Goal: Task Accomplishment & Management: Complete application form

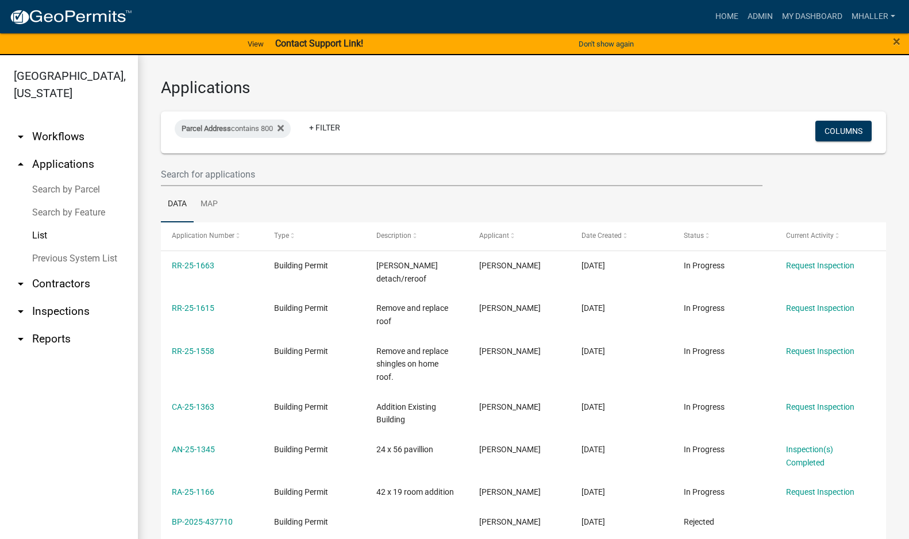
select select "1: 25"
click at [42, 298] on link "arrow_drop_down Inspections" at bounding box center [69, 312] width 138 height 28
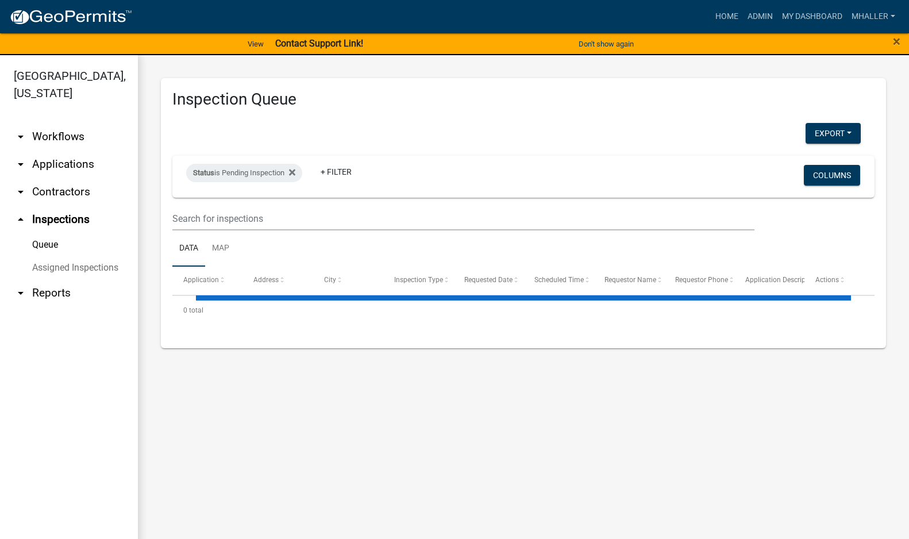
select select "1: 25"
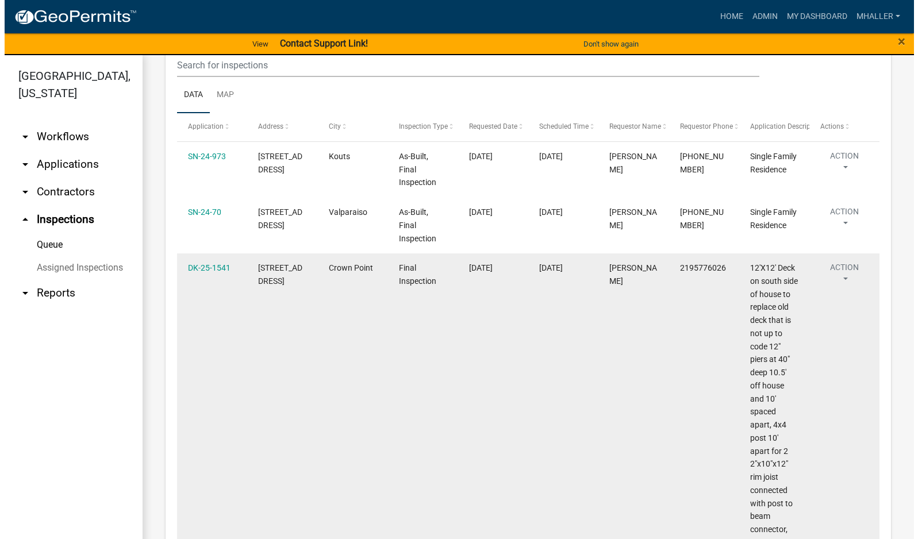
scroll to position [172, 0]
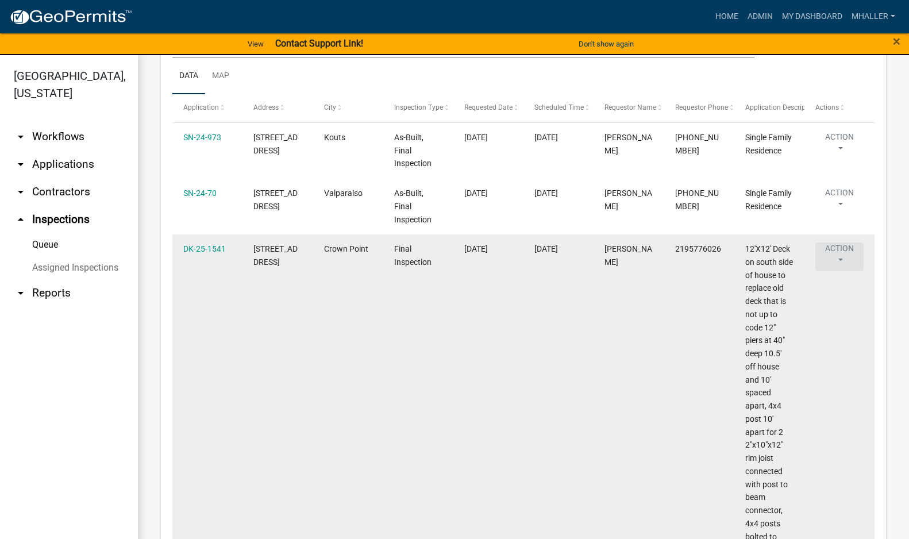
click at [838, 260] on button "Action" at bounding box center [839, 256] width 48 height 29
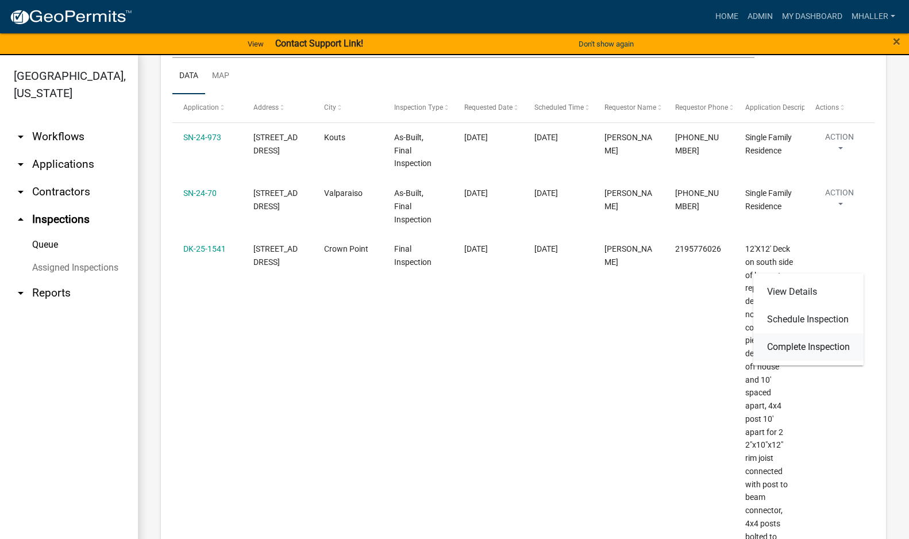
click at [806, 351] on link "Complete Inspection" at bounding box center [808, 347] width 110 height 28
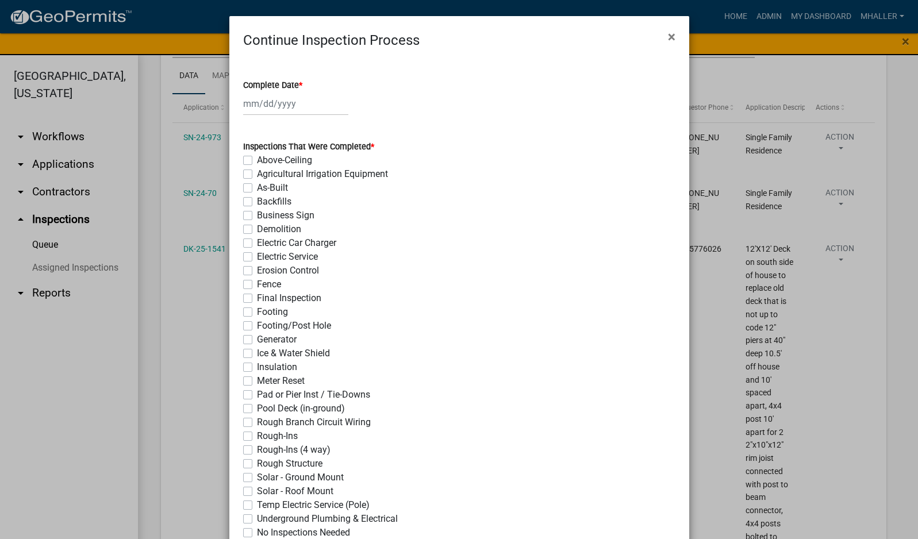
select select "9"
select select "2025"
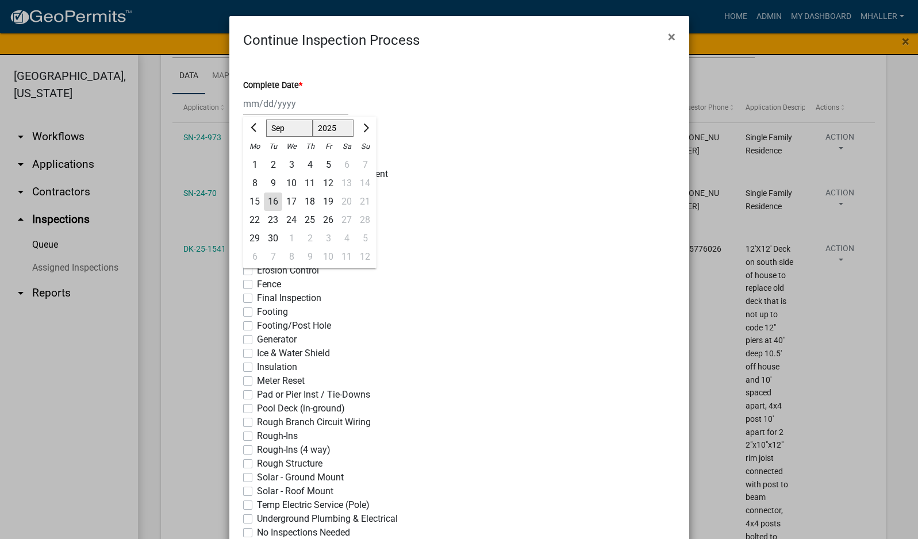
click at [263, 105] on div "[PERSON_NAME] Feb Mar Apr [PERSON_NAME][DATE] Oct Nov [DATE] 1526 1527 1528 152…" at bounding box center [295, 104] width 105 height 24
click at [270, 200] on div "16" at bounding box center [273, 201] width 18 height 18
type input "[DATE]"
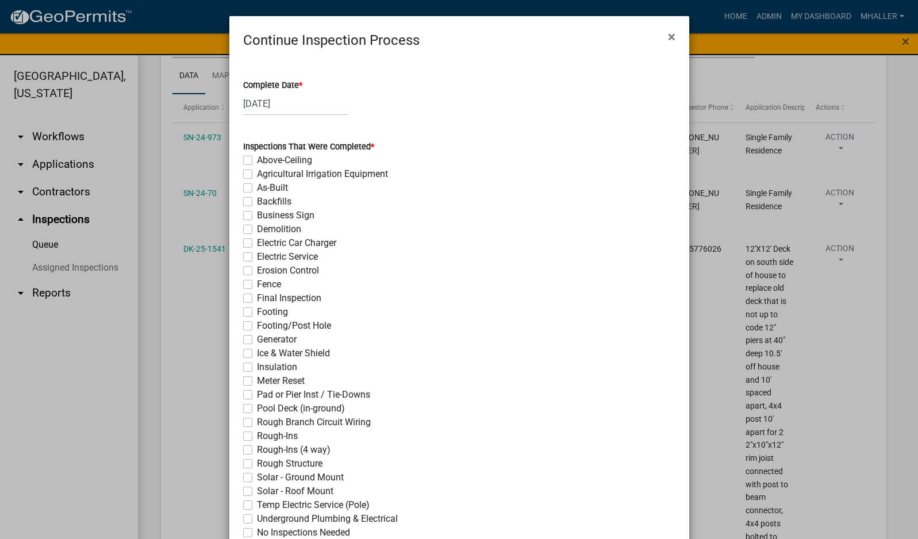
click at [257, 296] on label "Final Inspection" at bounding box center [289, 298] width 64 height 14
click at [257, 296] on input "Final Inspection" at bounding box center [260, 294] width 7 height 7
checkbox input "true"
checkbox input "false"
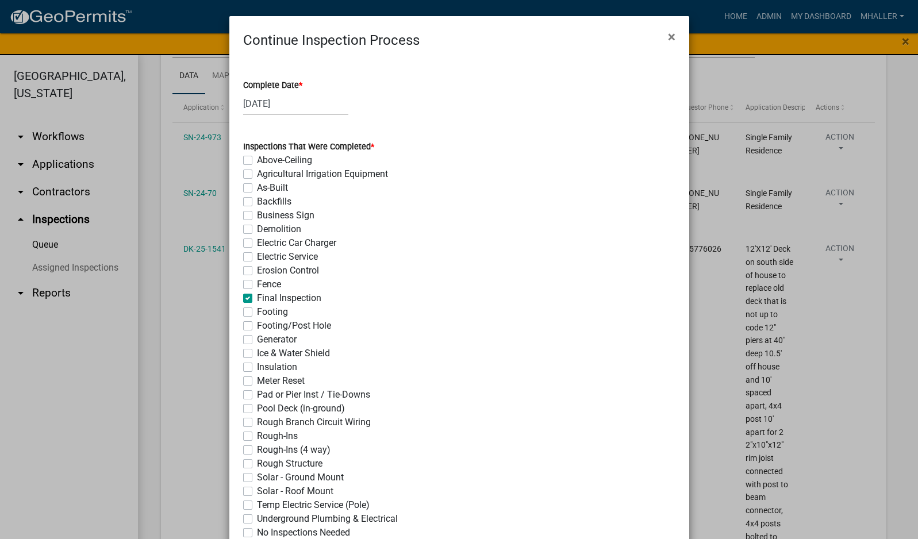
checkbox input "false"
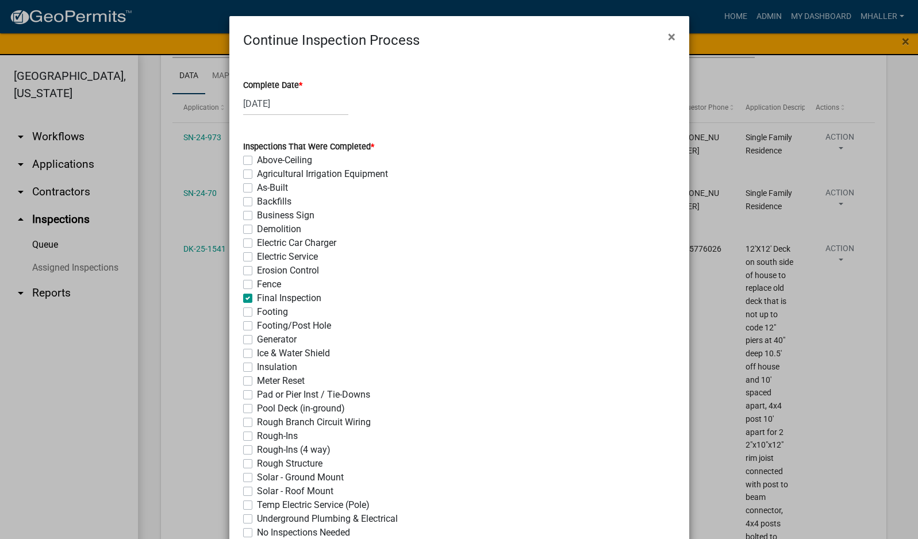
checkbox input "false"
checkbox input "true"
checkbox input "false"
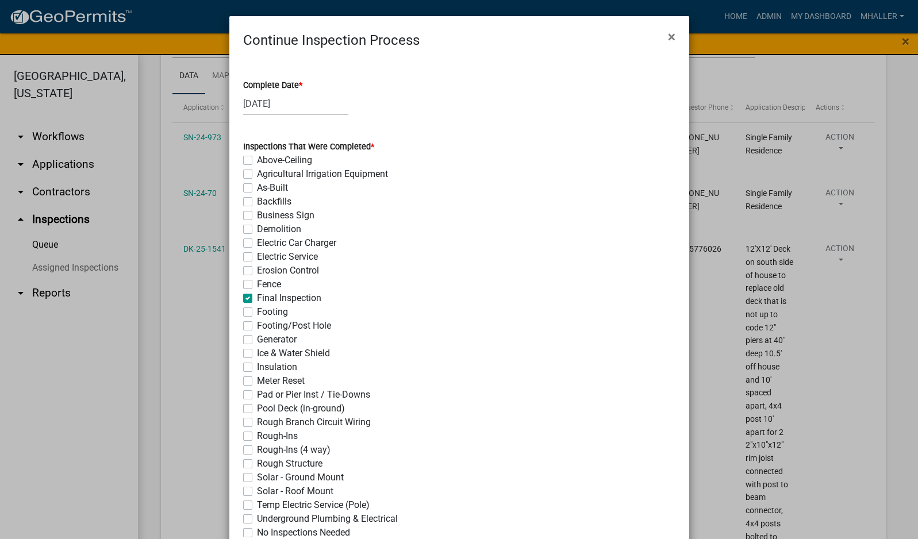
checkbox input "false"
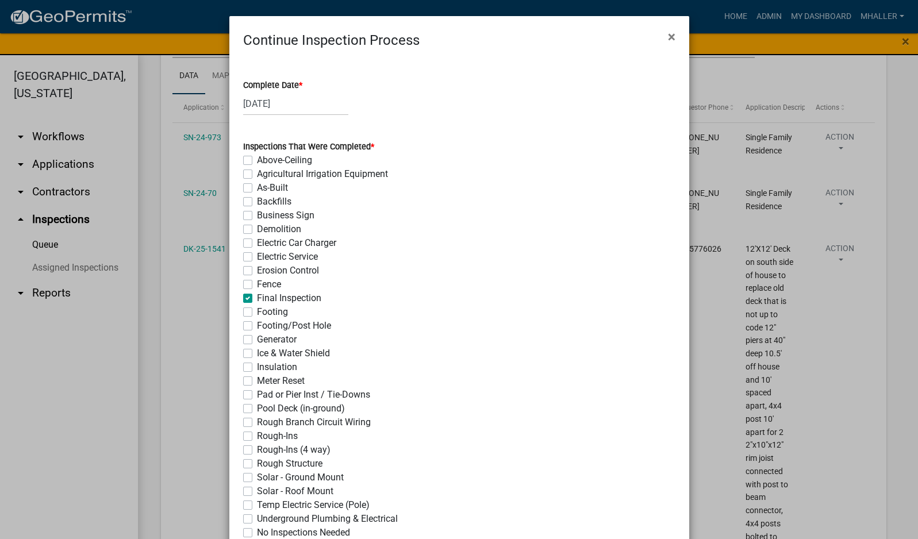
checkbox input "false"
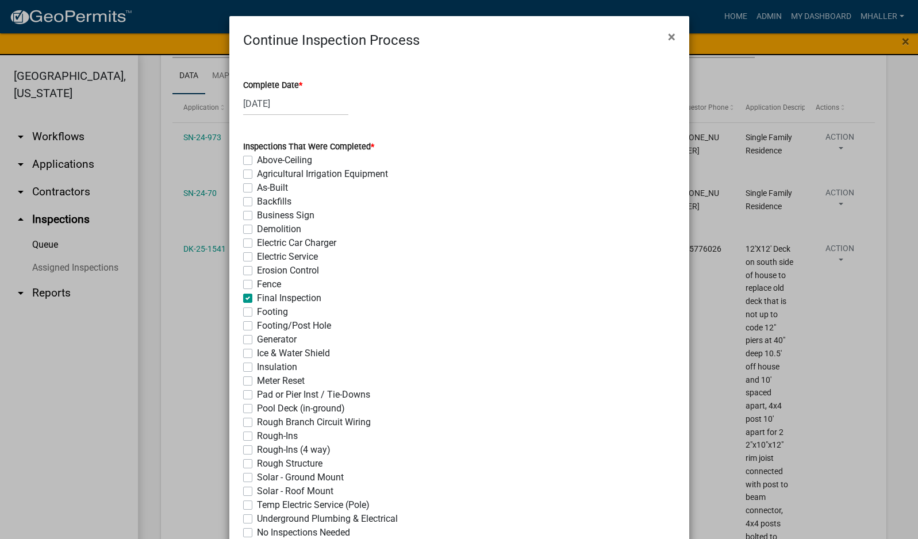
checkbox input "false"
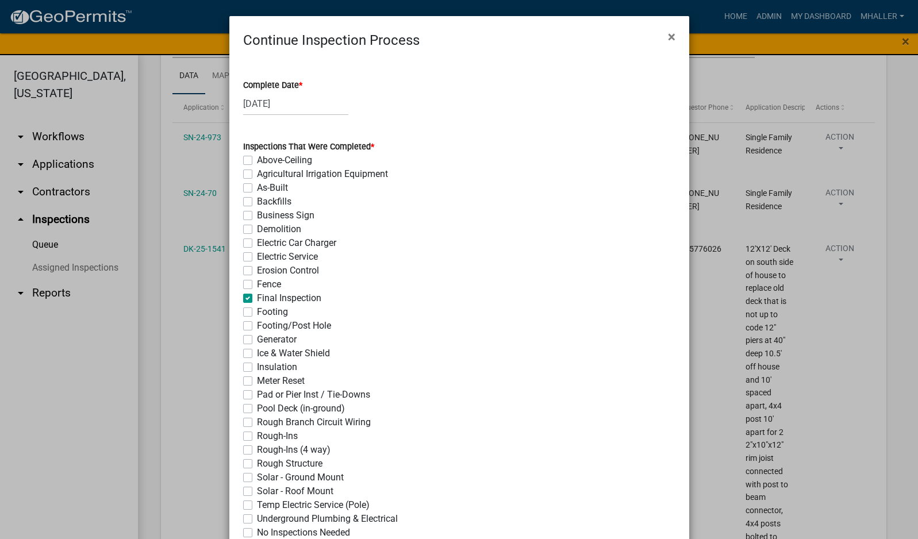
checkbox input "false"
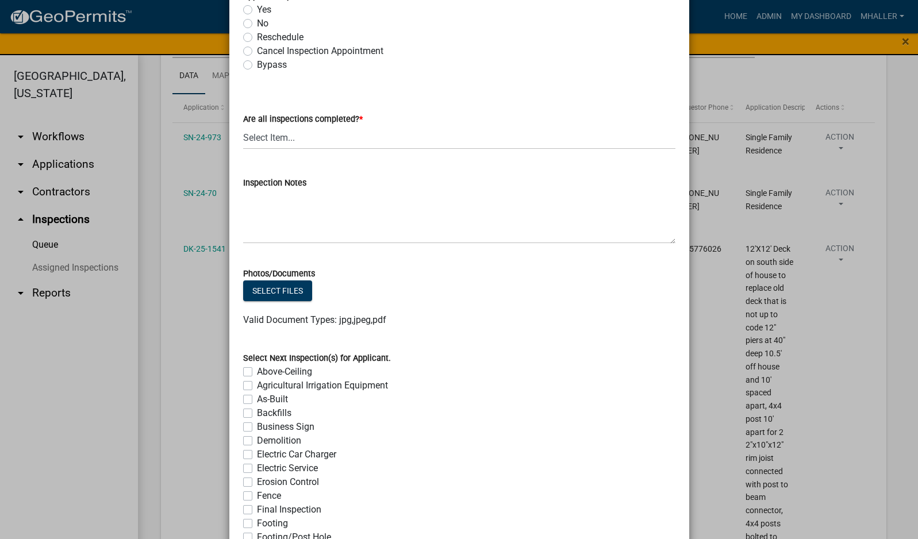
scroll to position [517, 0]
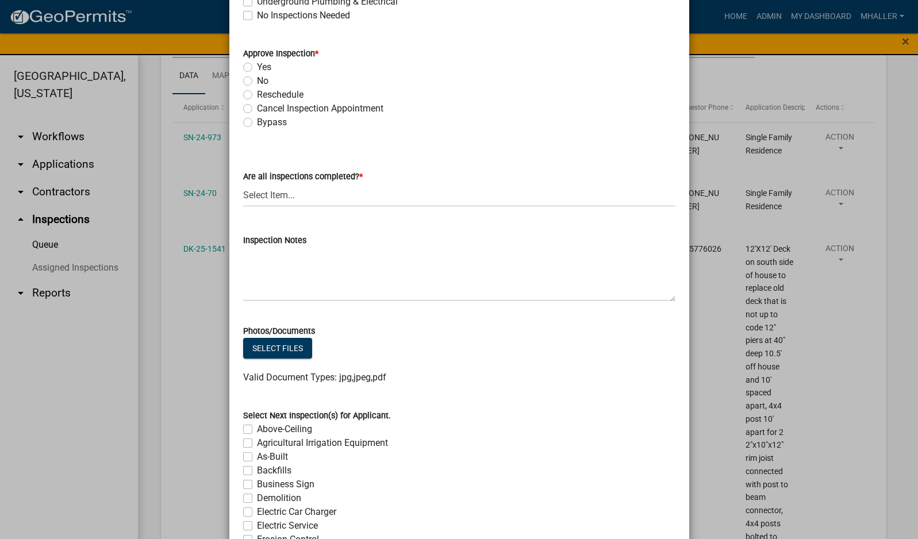
click at [257, 69] on label "Yes" at bounding box center [264, 67] width 14 height 14
click at [257, 68] on input "Yes" at bounding box center [260, 63] width 7 height 7
radio input "true"
click at [314, 196] on select "Select Item... Yes - All Inspections Have Been Completed No - More Inspections …" at bounding box center [459, 195] width 432 height 24
click at [243, 183] on select "Select Item... Yes - All Inspections Have Been Completed No - More Inspections …" at bounding box center [459, 195] width 432 height 24
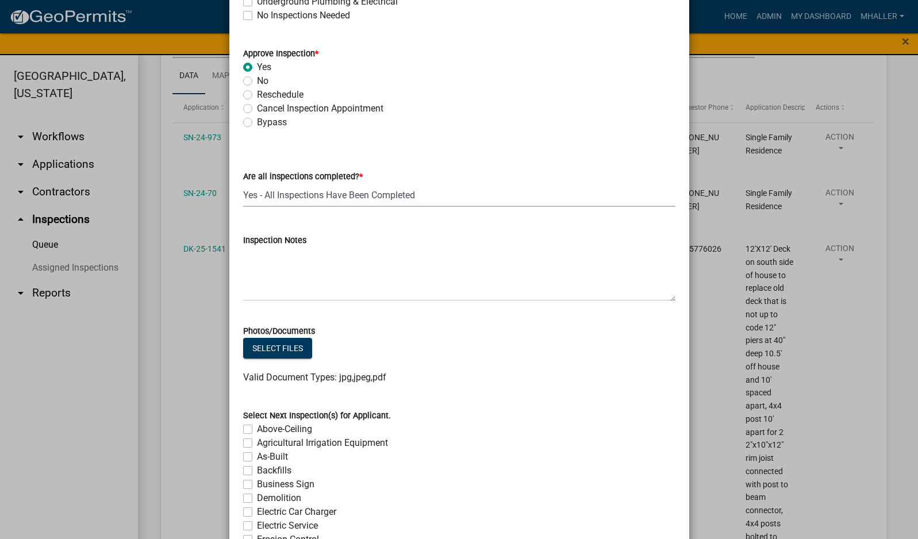
select select "9a8ccc90-dcd1-4d2c-ac64-5460e8d85408"
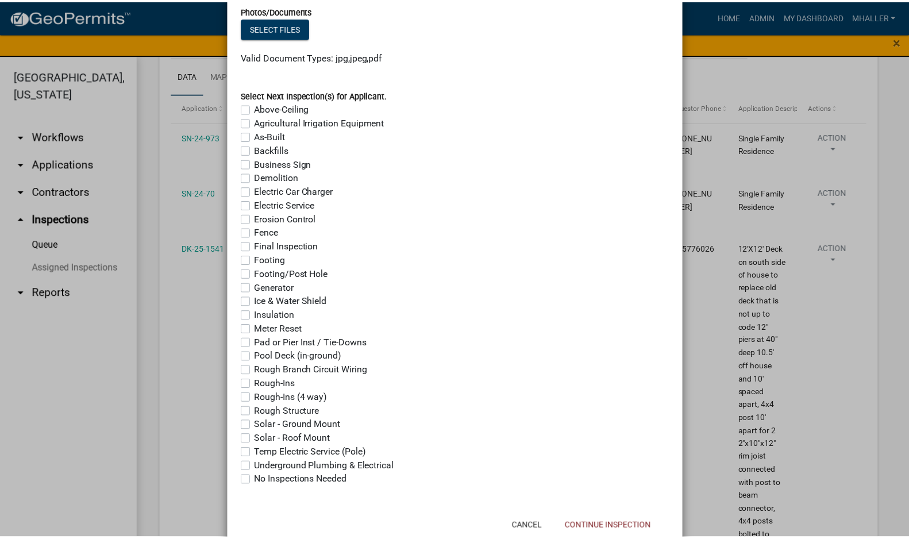
scroll to position [869, 0]
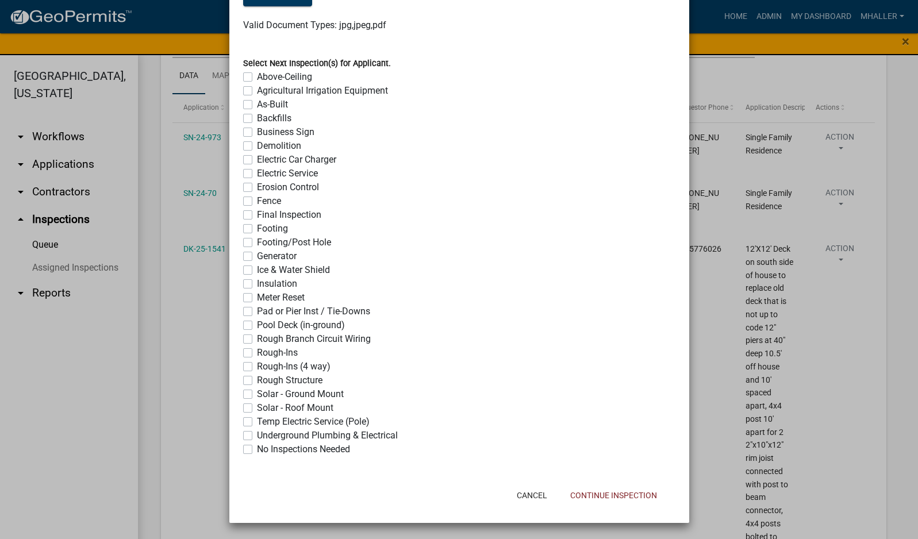
click at [257, 449] on label "No Inspections Needed" at bounding box center [303, 449] width 93 height 14
click at [257, 449] on input "No Inspections Needed" at bounding box center [260, 445] width 7 height 7
checkbox input "true"
checkbox input "false"
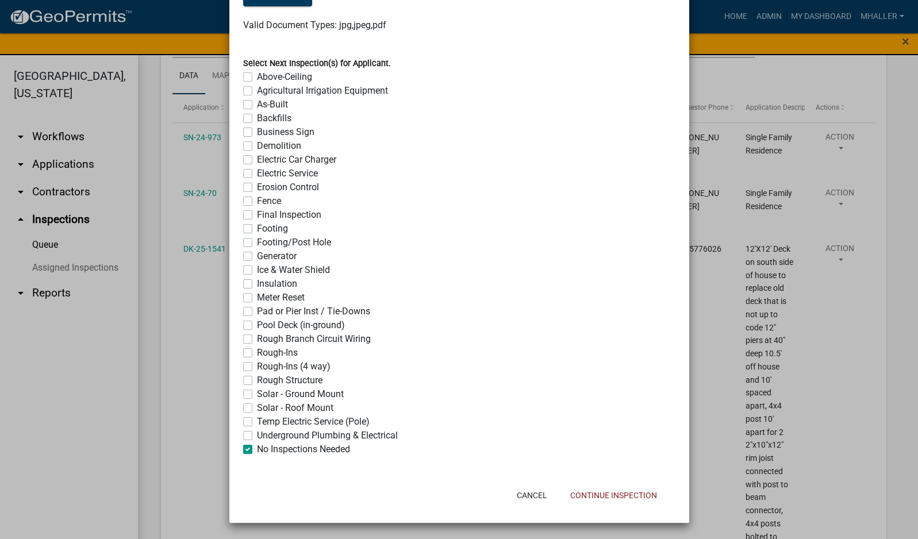
checkbox input "false"
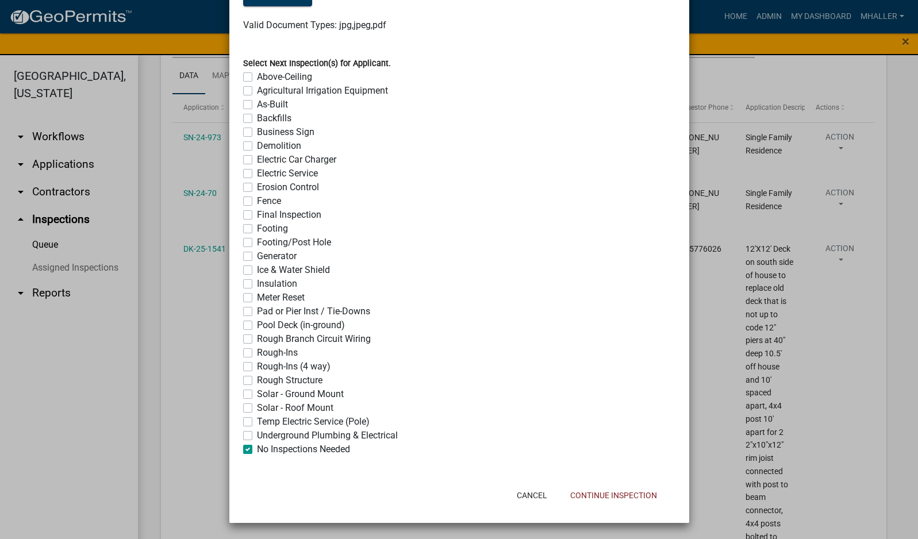
checkbox input "false"
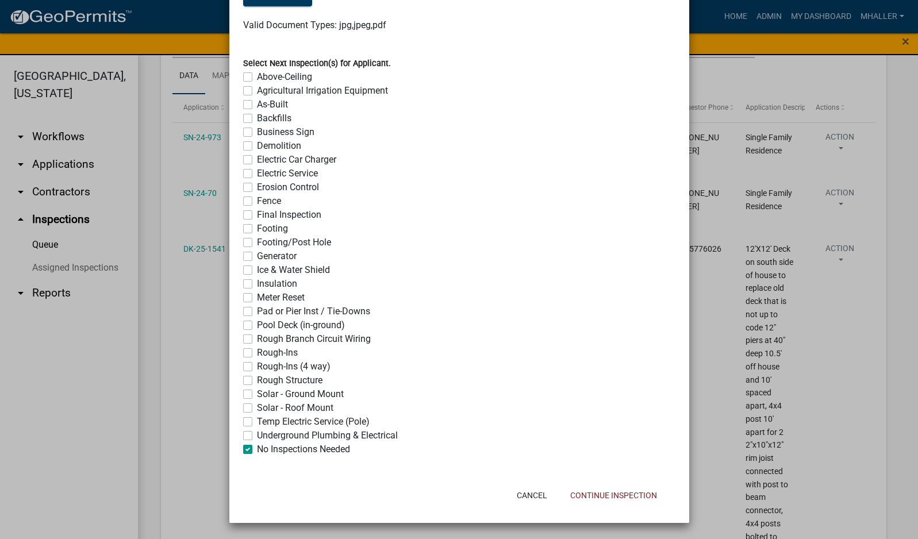
checkbox input "false"
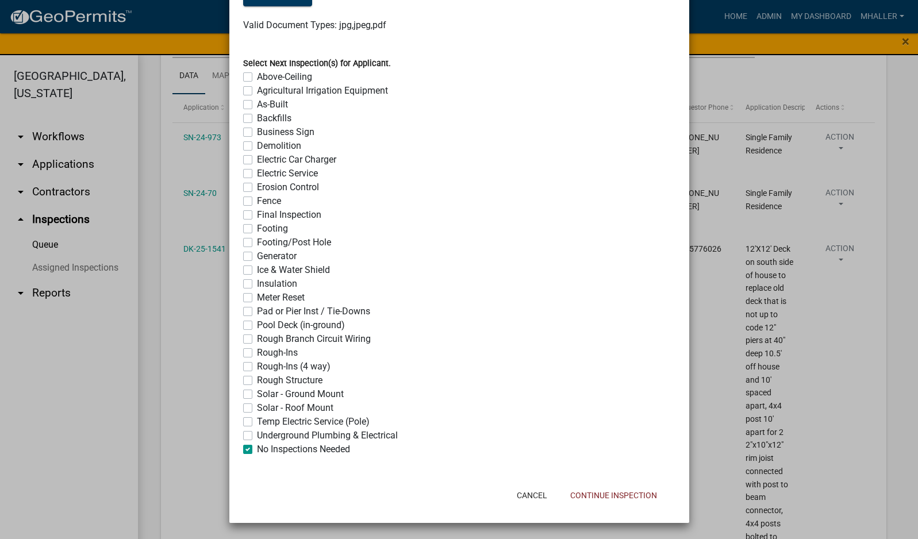
checkbox input "false"
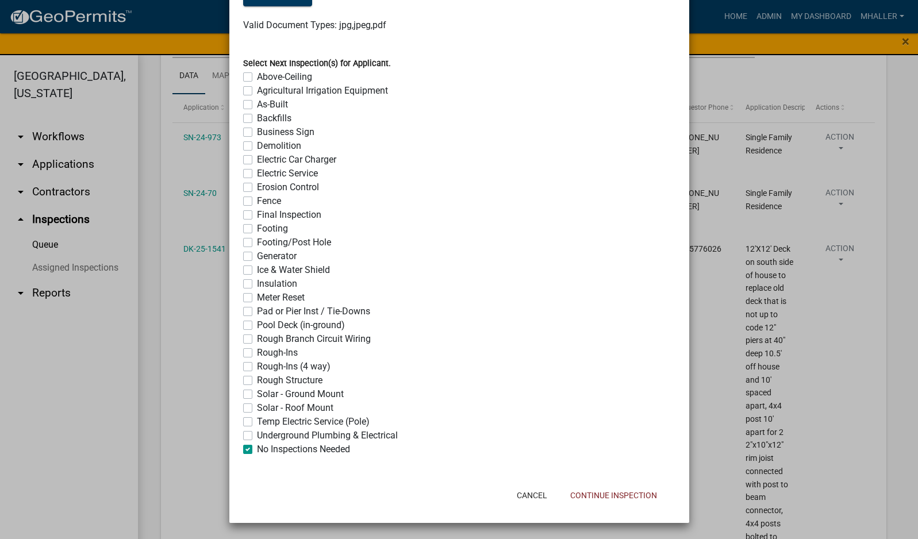
checkbox input "false"
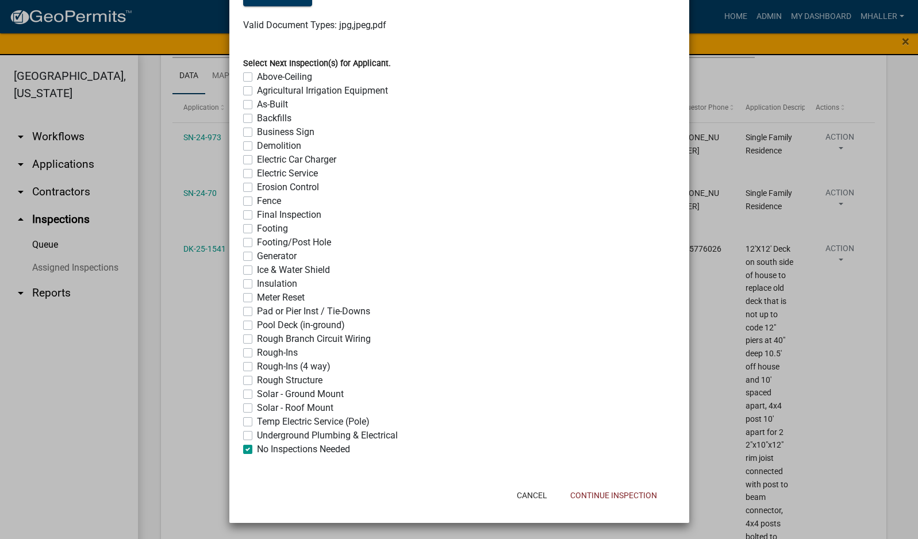
checkbox input "true"
click at [609, 502] on button "Continue Inspection" at bounding box center [613, 495] width 105 height 21
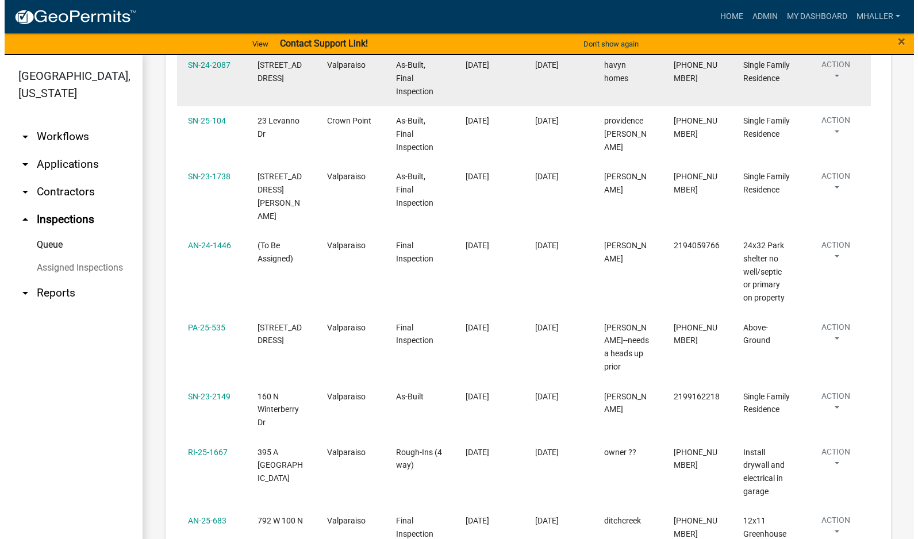
scroll to position [517, 0]
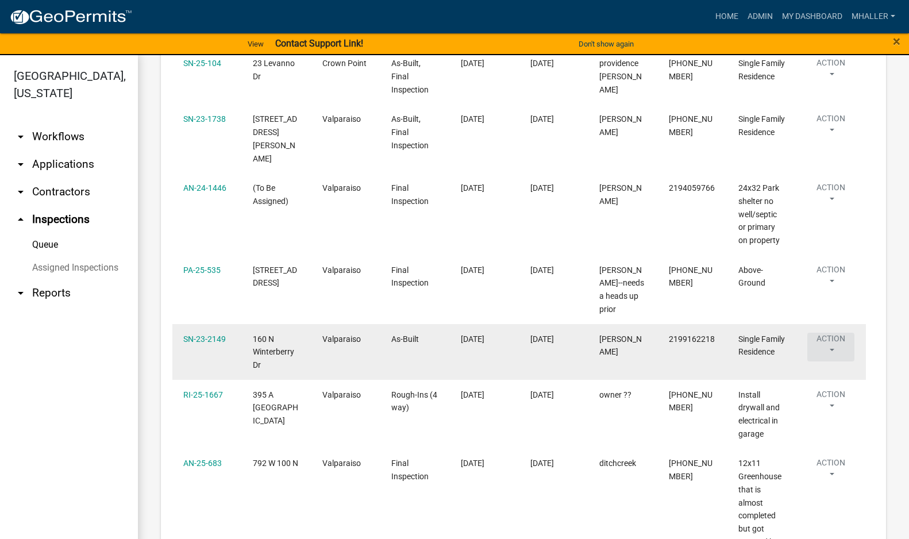
click at [831, 338] on button "Action" at bounding box center [830, 347] width 47 height 29
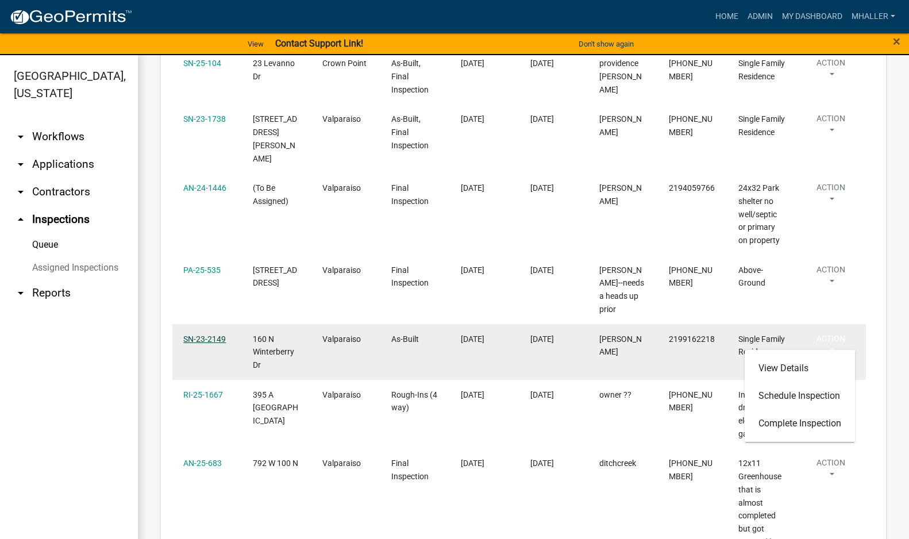
click at [207, 334] on link "SN-23-2149" at bounding box center [204, 338] width 43 height 9
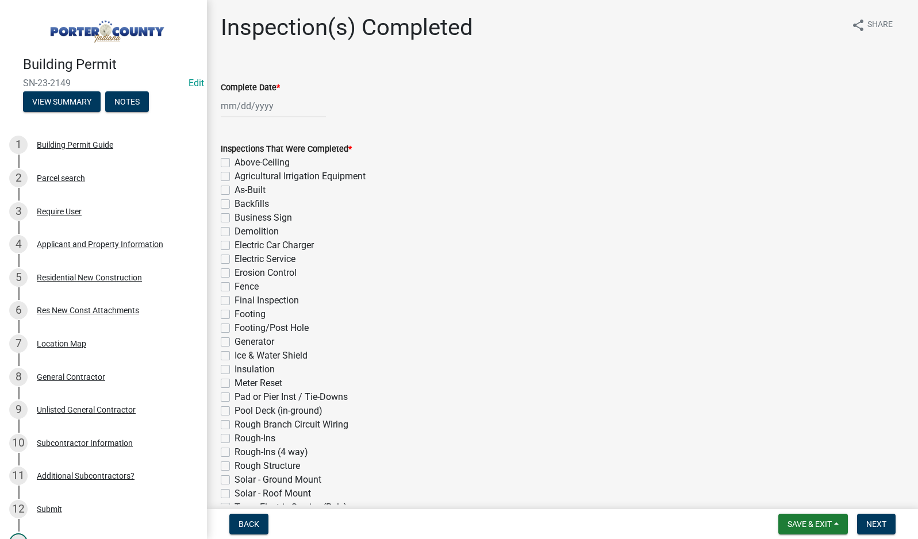
click at [257, 103] on div at bounding box center [273, 106] width 105 height 24
select select "9"
select select "2025"
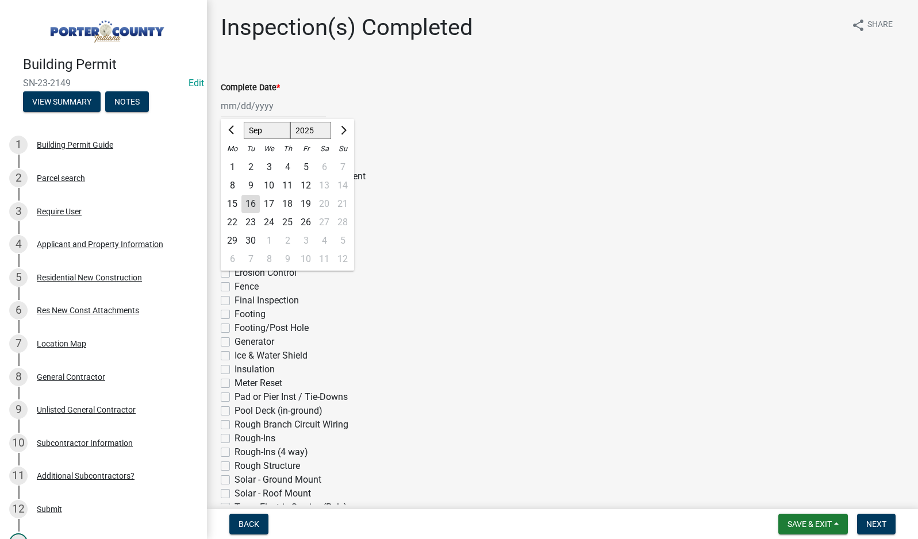
click at [253, 200] on div "16" at bounding box center [250, 204] width 18 height 18
type input "[DATE]"
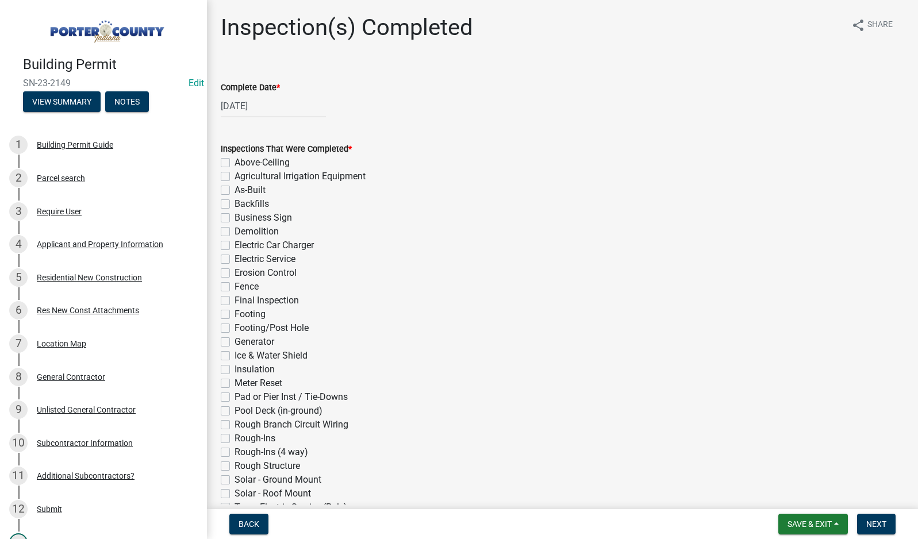
click at [234, 191] on label "As-Built" at bounding box center [249, 190] width 31 height 14
click at [234, 191] on input "As-Built" at bounding box center [237, 186] width 7 height 7
checkbox input "true"
checkbox input "false"
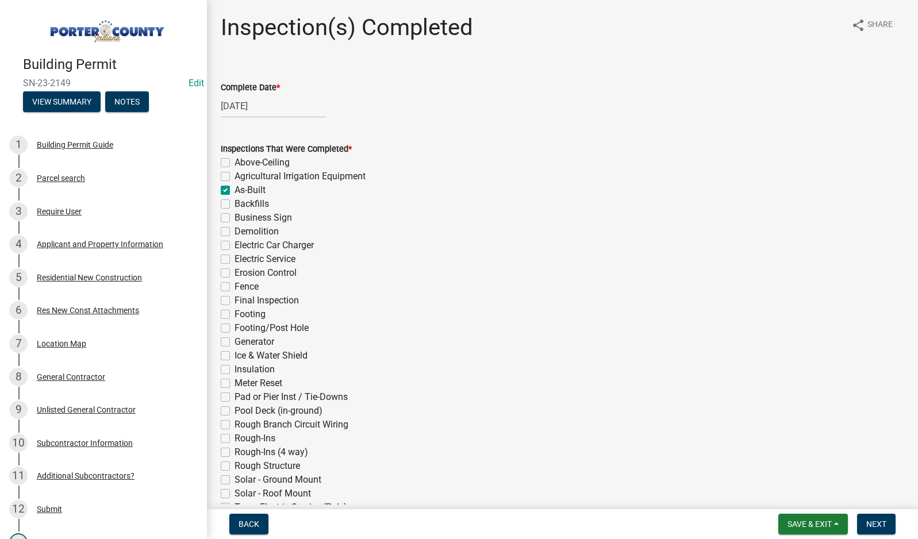
checkbox input "true"
checkbox input "false"
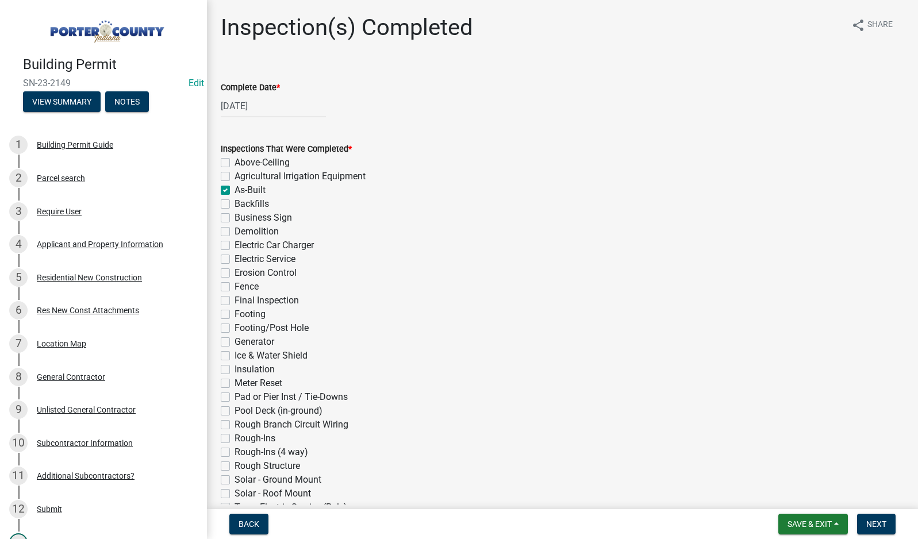
checkbox input "false"
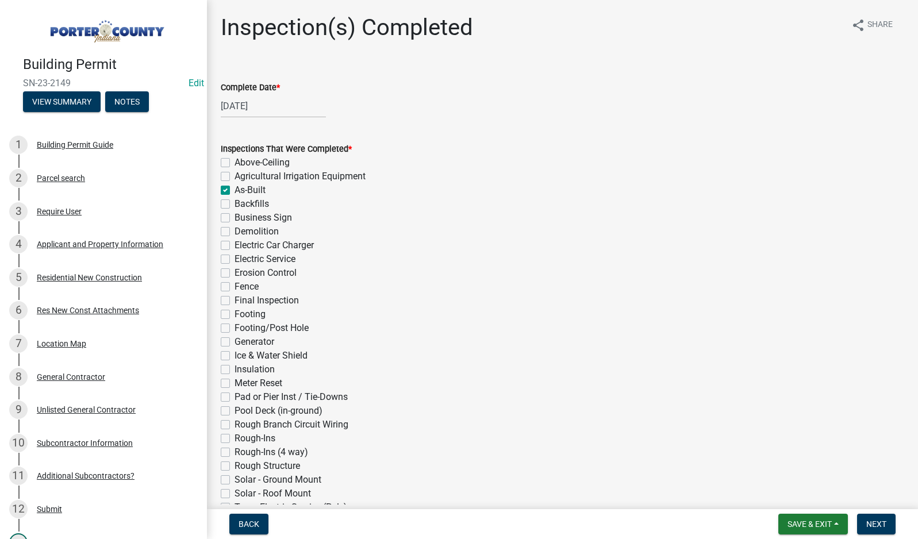
checkbox input "false"
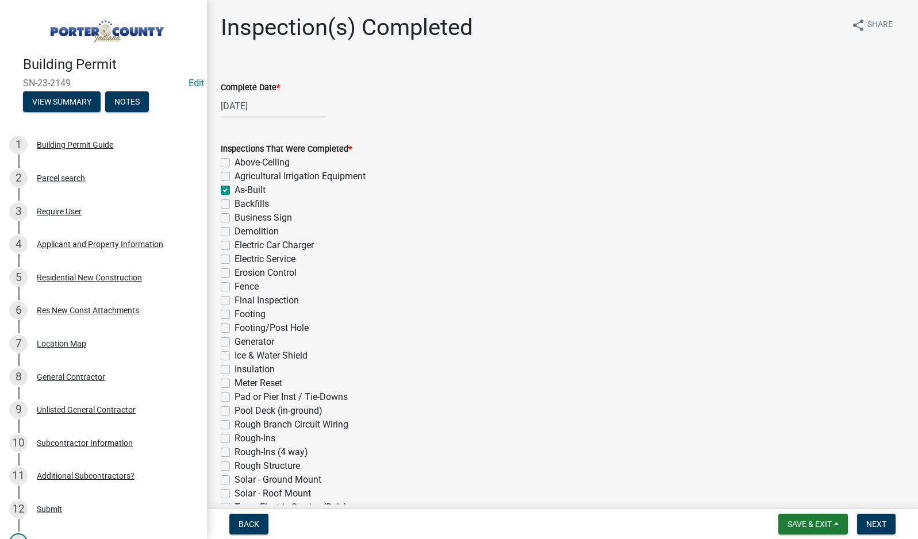
checkbox input "false"
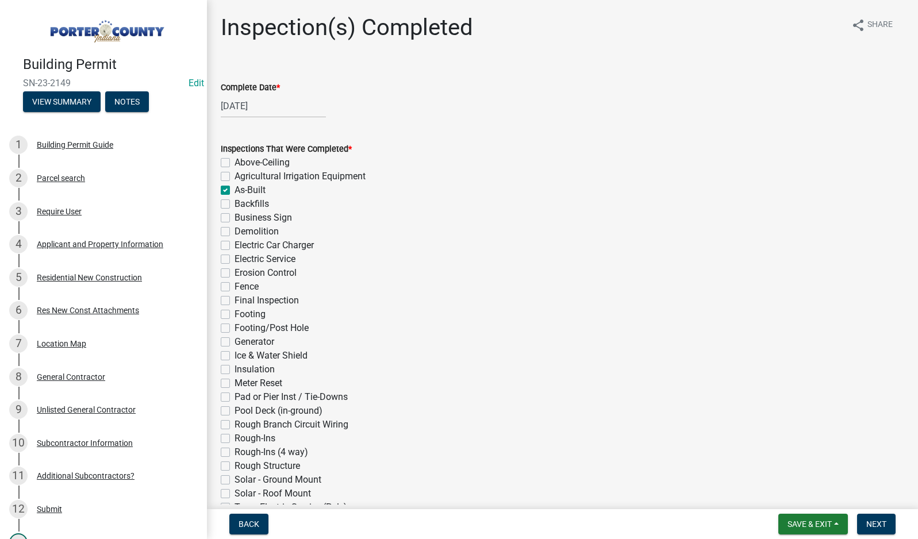
checkbox input "false"
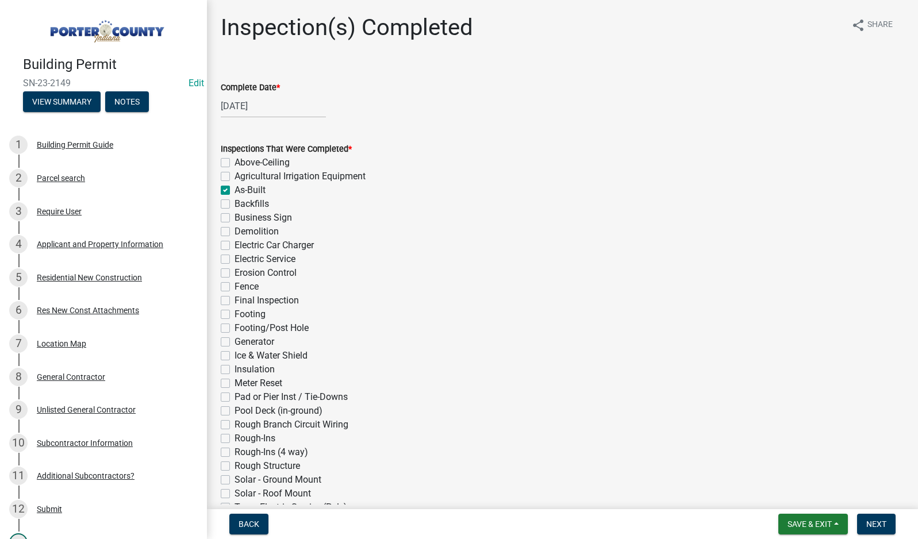
checkbox input "false"
click at [234, 303] on label "Final Inspection" at bounding box center [266, 301] width 64 height 14
click at [234, 301] on input "Final Inspection" at bounding box center [237, 297] width 7 height 7
checkbox input "true"
checkbox input "false"
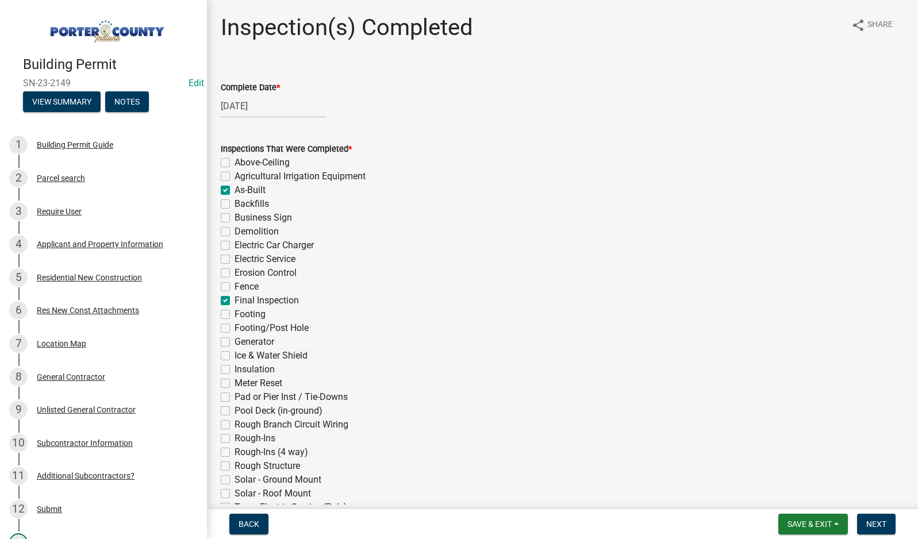
checkbox input "false"
checkbox input "true"
checkbox input "false"
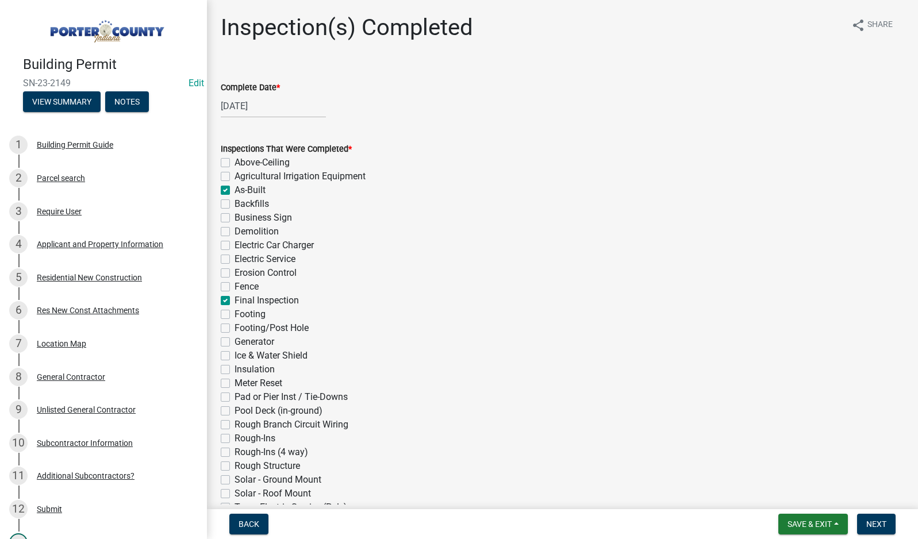
checkbox input "false"
checkbox input "true"
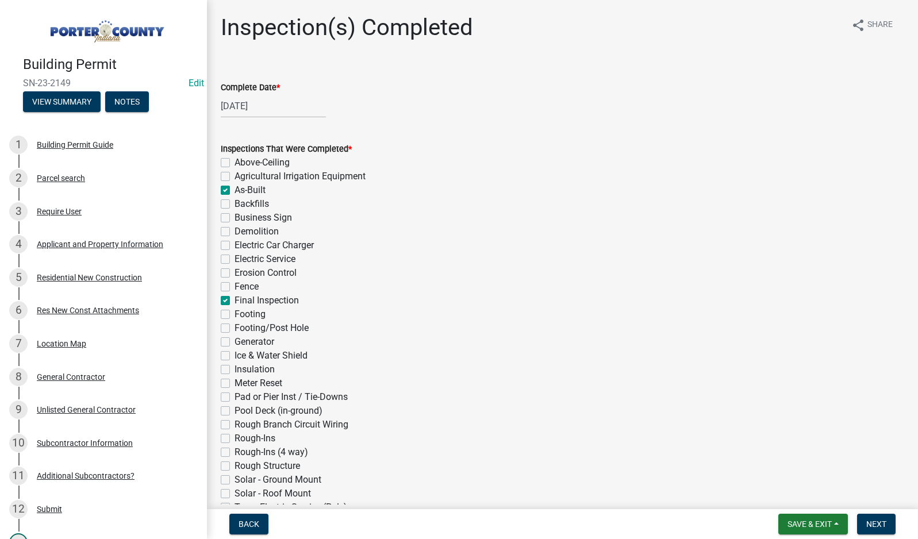
checkbox input "false"
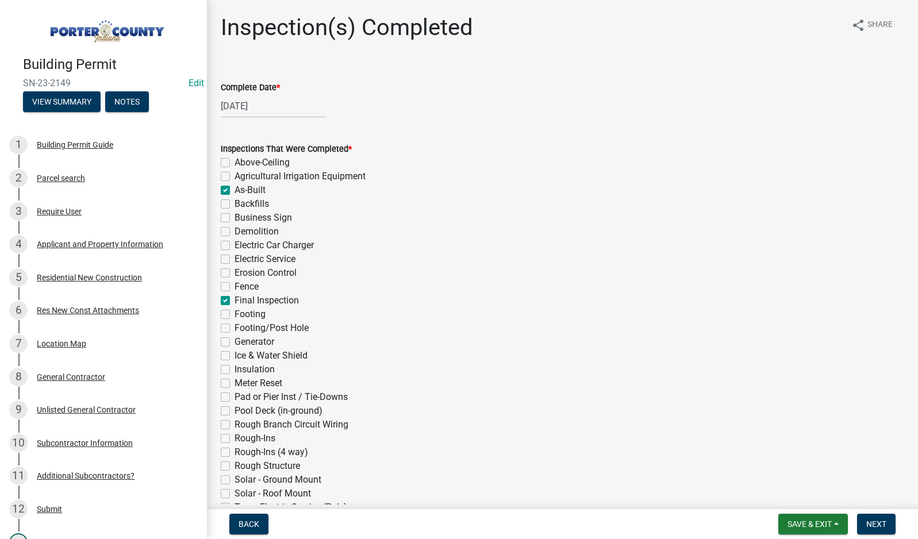
checkbox input "false"
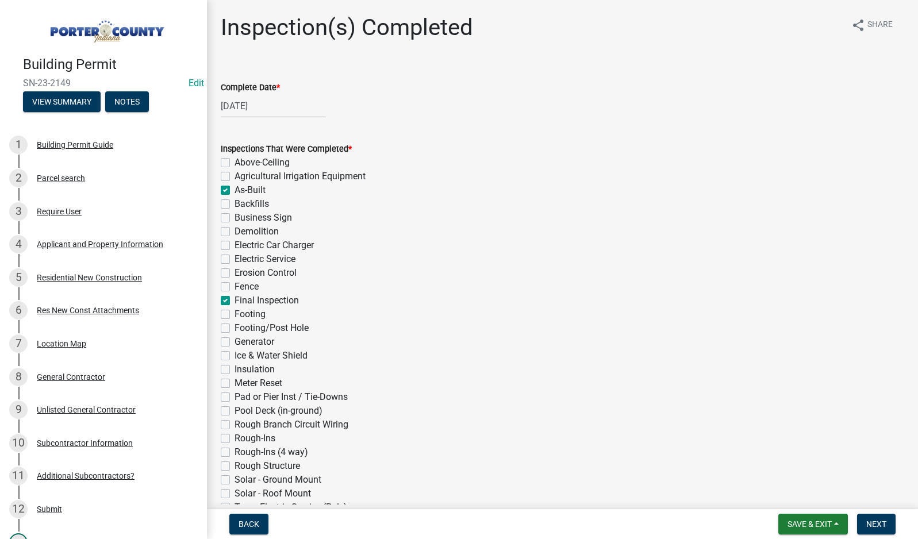
checkbox input "false"
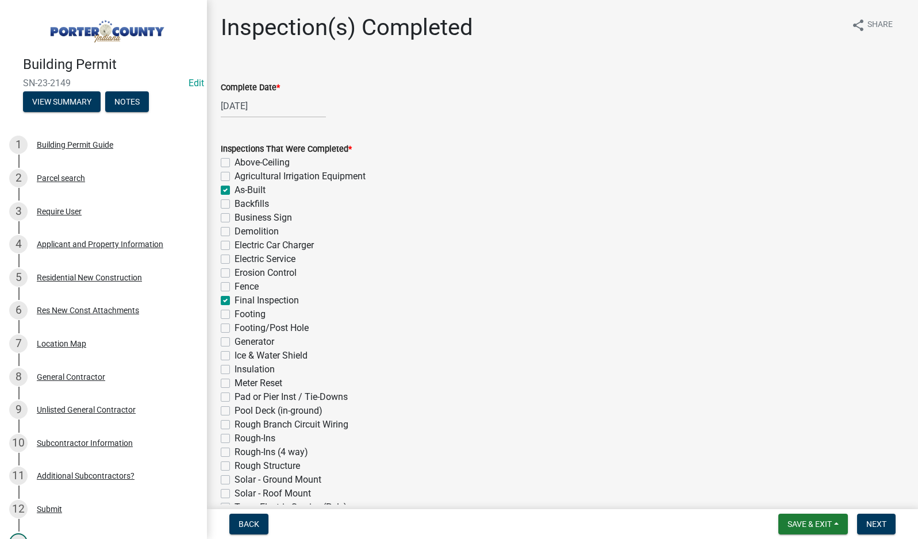
checkbox input "false"
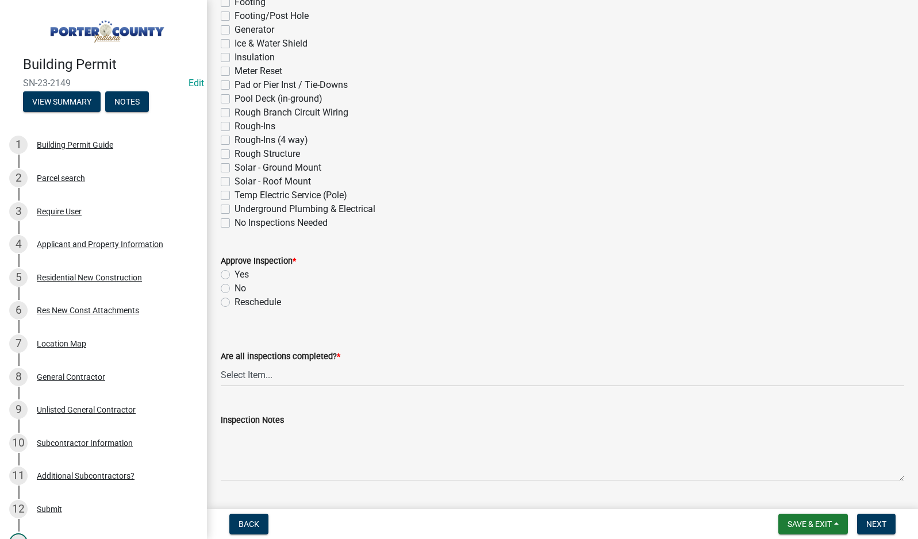
scroll to position [345, 0]
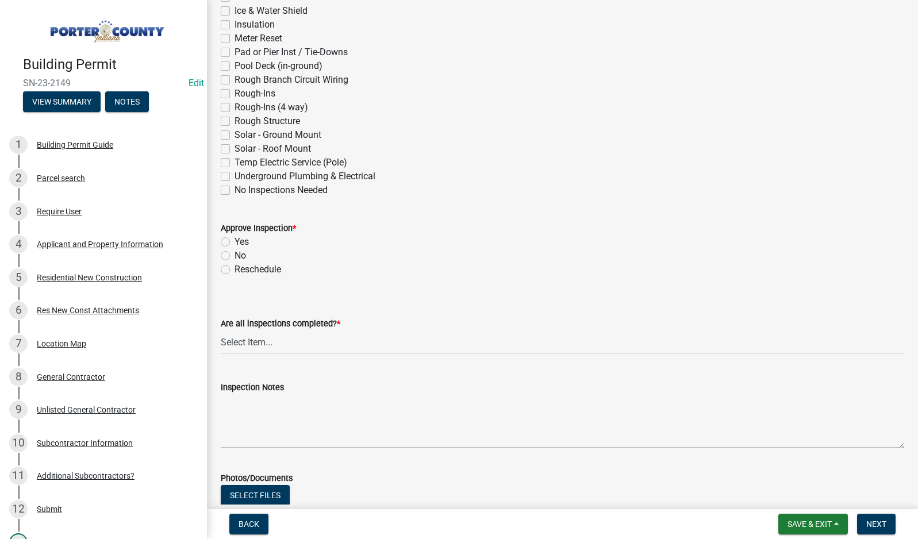
click at [234, 242] on label "Yes" at bounding box center [241, 242] width 14 height 14
click at [234, 242] on input "Yes" at bounding box center [237, 238] width 7 height 7
radio input "true"
click at [291, 345] on select "Select Item... Yes - All Inspections Have Been Completed No - More Inspections …" at bounding box center [562, 342] width 683 height 24
click at [221, 330] on select "Select Item... Yes - All Inspections Have Been Completed No - More Inspections …" at bounding box center [562, 342] width 683 height 24
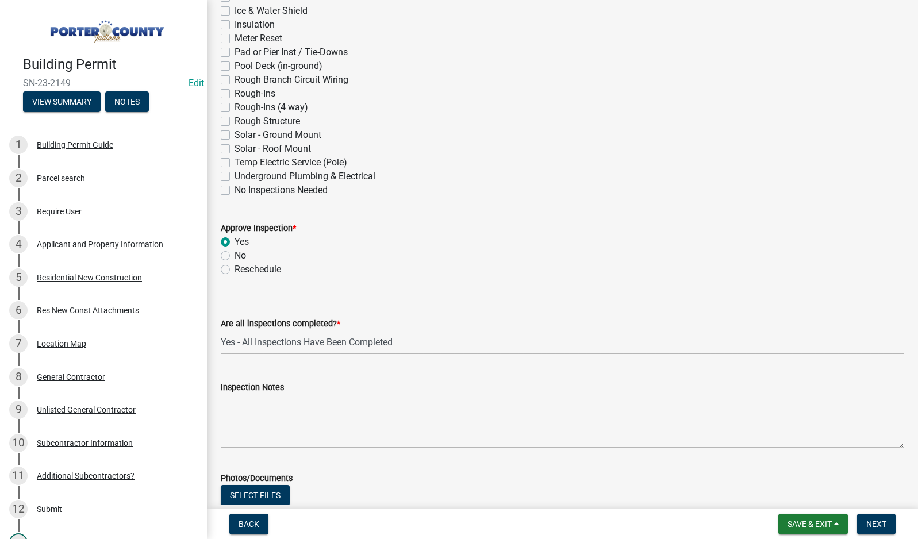
select select "9a8ccc90-dcd1-4d2c-ac64-5460e8d85408"
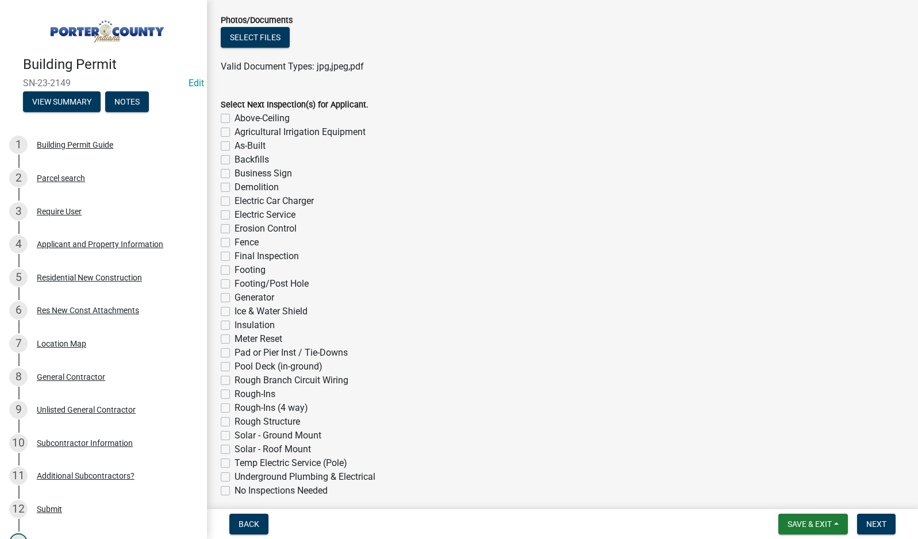
scroll to position [851, 0]
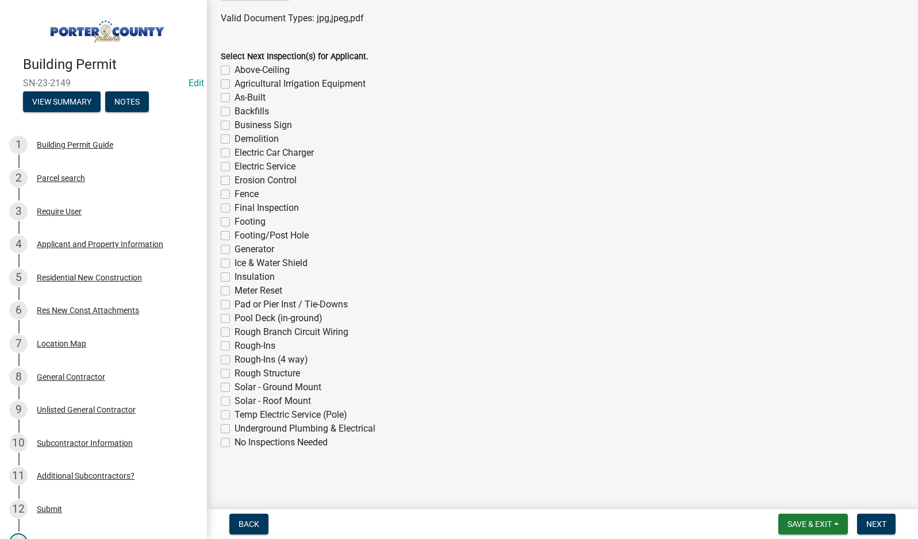
click at [234, 441] on label "No Inspections Needed" at bounding box center [280, 443] width 93 height 14
click at [234, 441] on input "No Inspections Needed" at bounding box center [237, 439] width 7 height 7
checkbox input "true"
checkbox input "false"
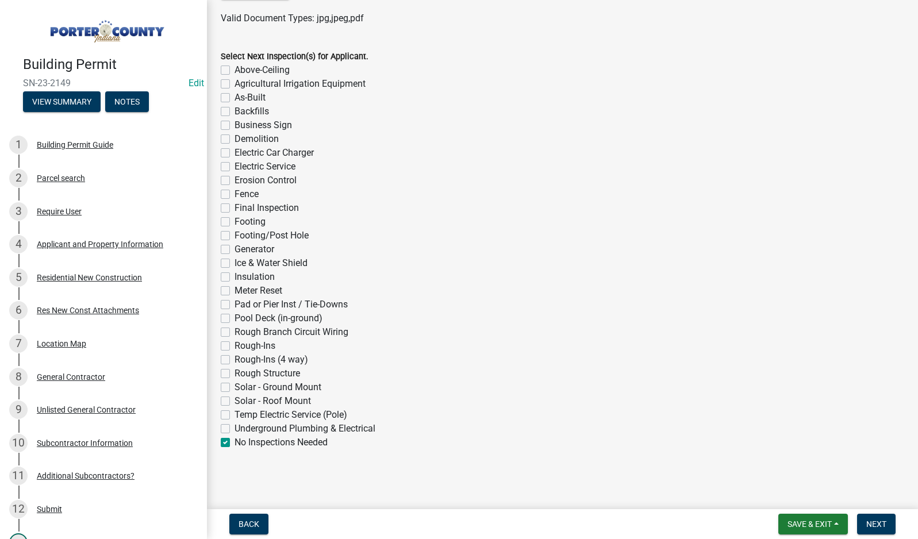
checkbox input "false"
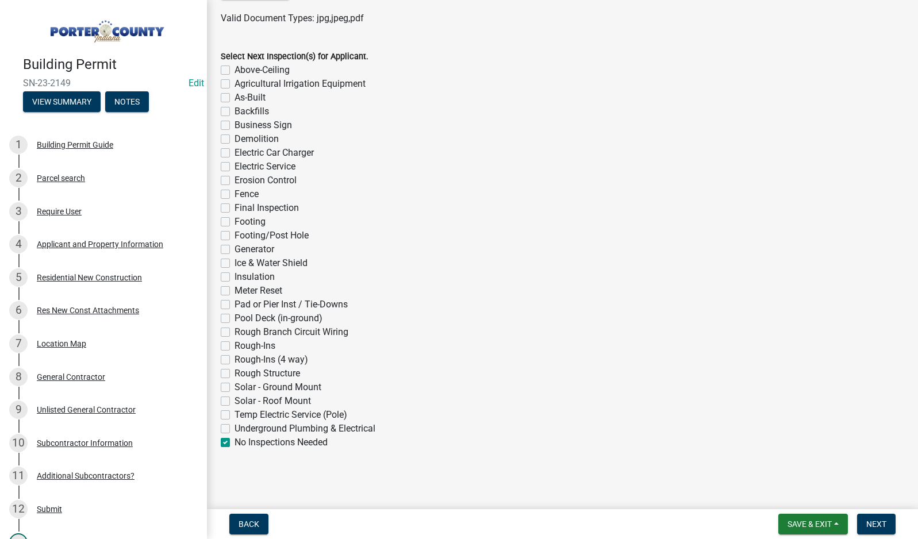
checkbox input "false"
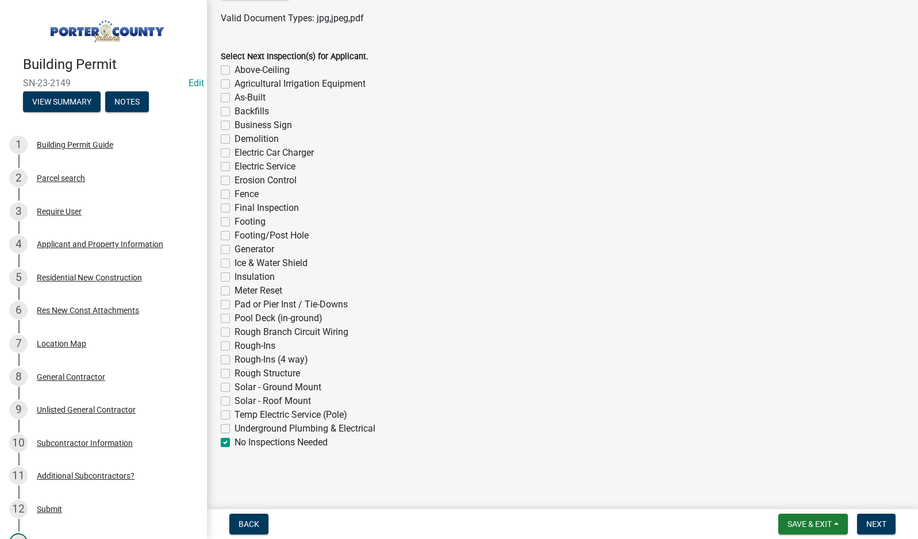
checkbox input "false"
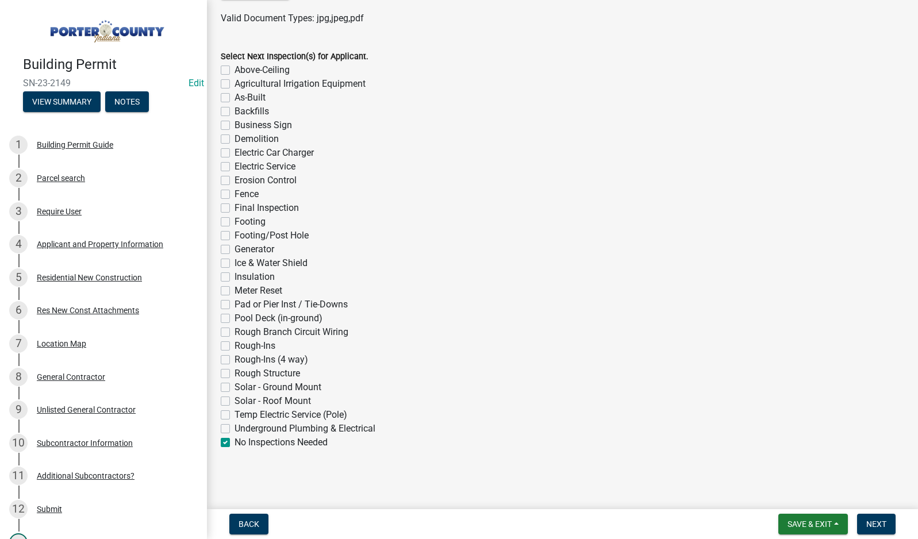
checkbox input "false"
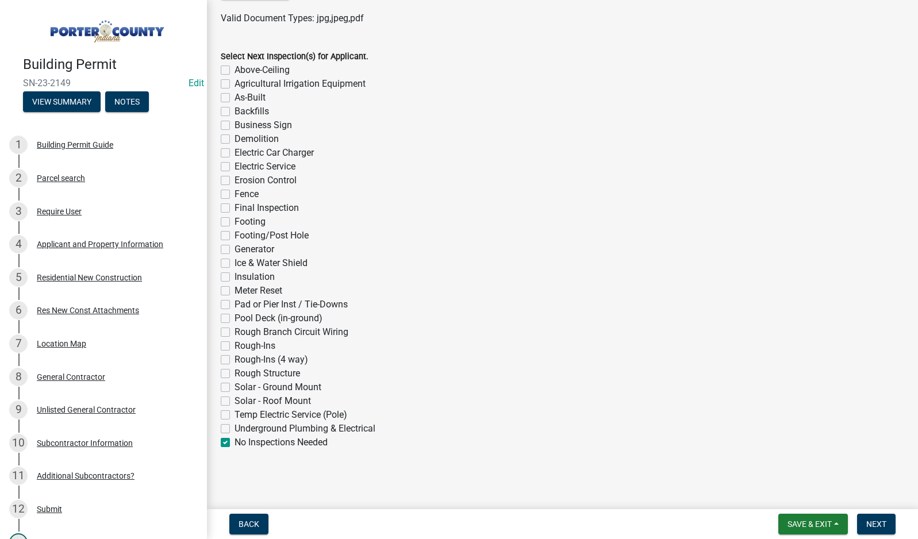
checkbox input "false"
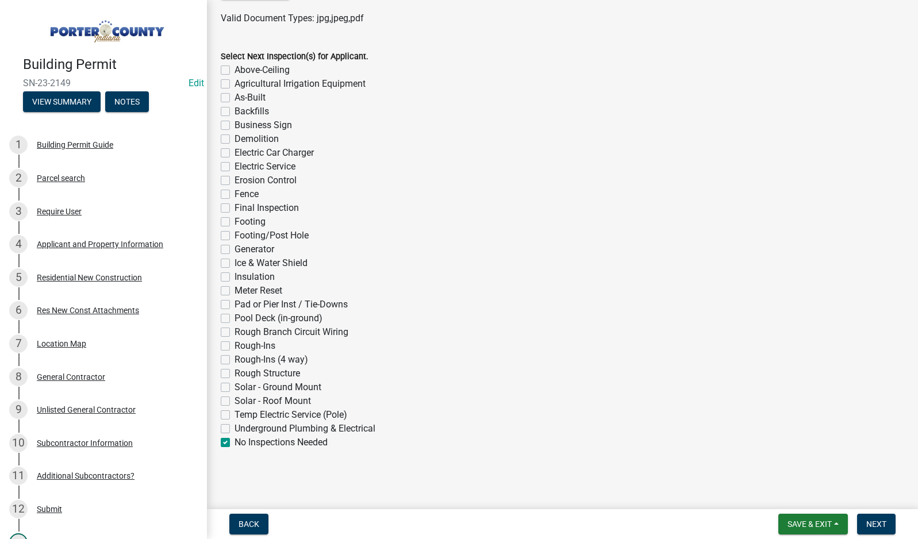
checkbox input "true"
click at [879, 521] on span "Next" at bounding box center [876, 523] width 20 height 9
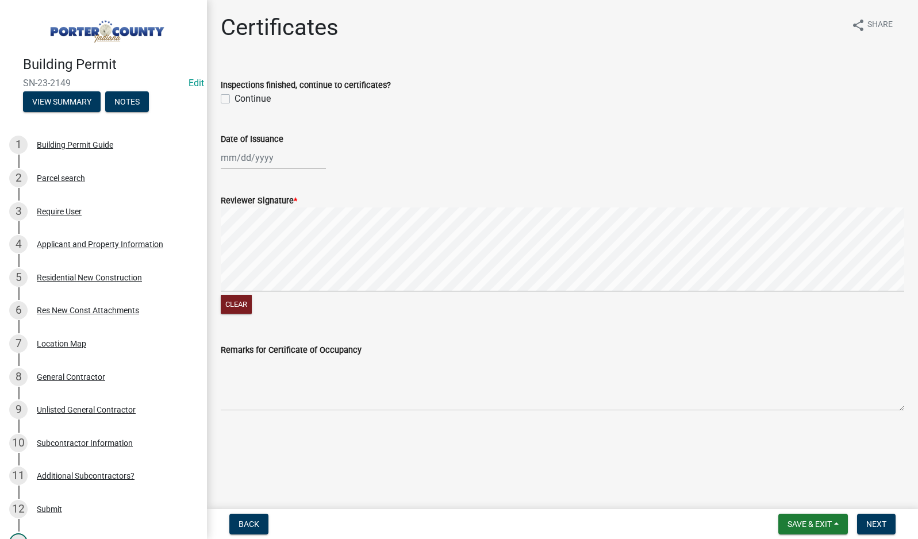
click at [234, 97] on label "Continue" at bounding box center [252, 99] width 36 height 14
click at [234, 97] on input "Continue" at bounding box center [237, 95] width 7 height 7
checkbox input "true"
click at [255, 159] on div at bounding box center [273, 158] width 105 height 24
select select "9"
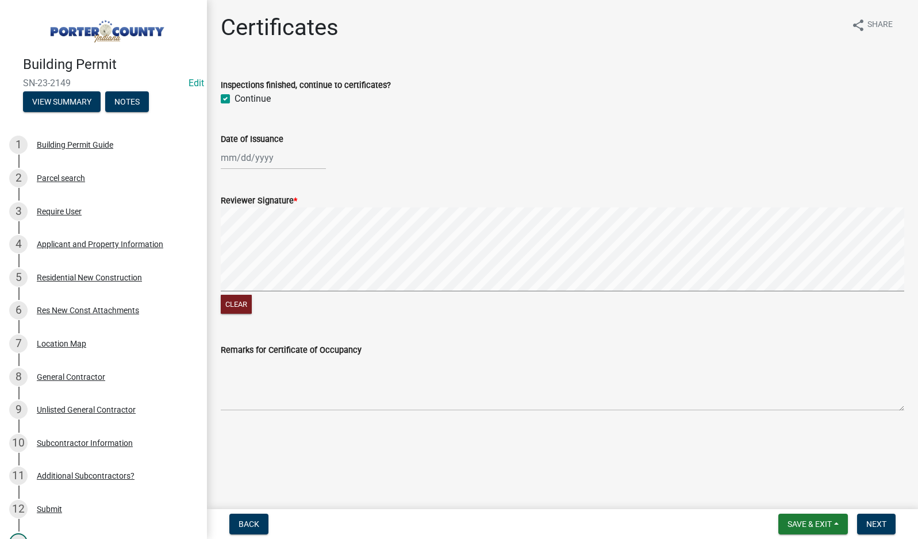
select select "2025"
click at [253, 254] on div "16" at bounding box center [250, 256] width 18 height 18
type input "[DATE]"
click at [234, 306] on button "Clear" at bounding box center [236, 304] width 31 height 19
click at [869, 525] on span "Next" at bounding box center [876, 523] width 20 height 9
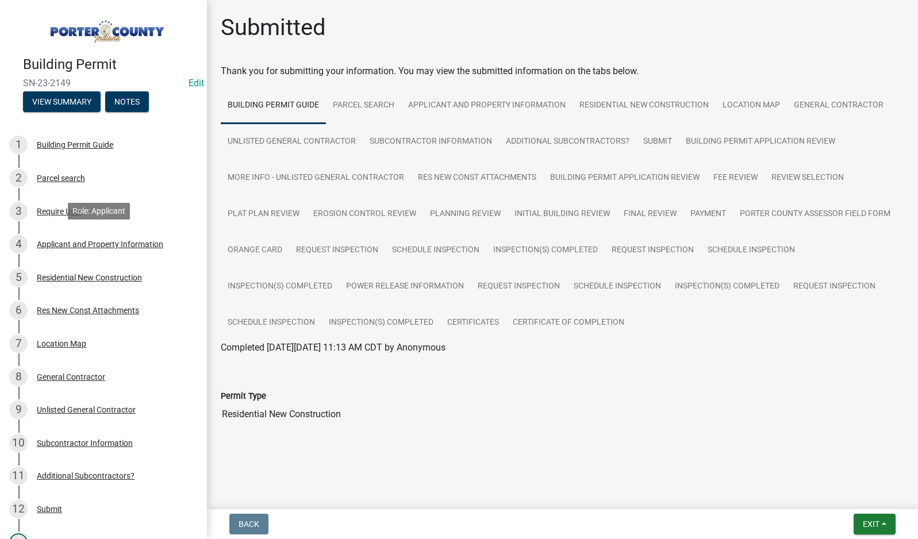
click at [83, 242] on div "Applicant and Property Information" at bounding box center [100, 244] width 126 height 8
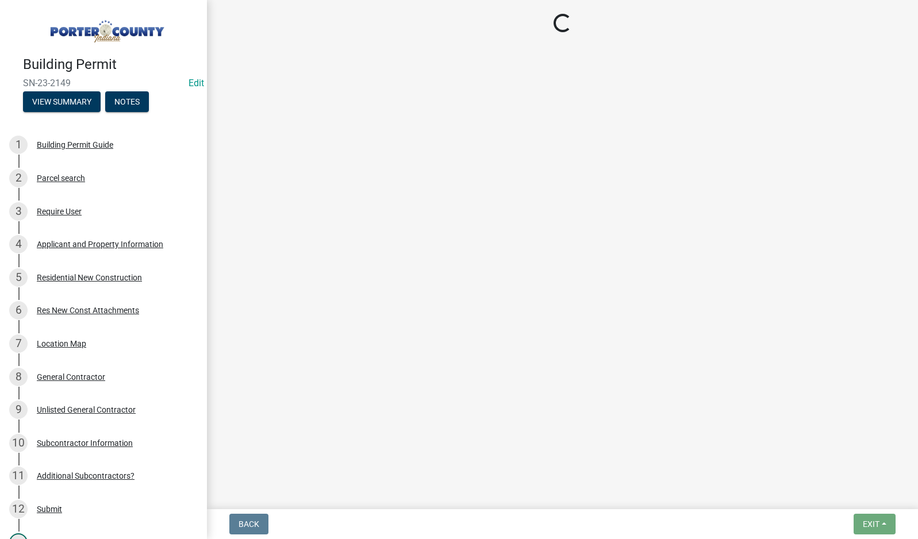
select select "6f5aa9ae-62ac-41bd-979a-9c71eae504cc"
select select "aff3c597-e127-4f23-88a6-ba02da3a16c7"
select select "db0db83b-c29e-42ac-bfa8-291173216fe4"
select select "b800d0da-e05b-4bfb-9059-90d625c2cfa9"
select select "e2d1b1d7-ccc9-456b-9e96-e16306515997"
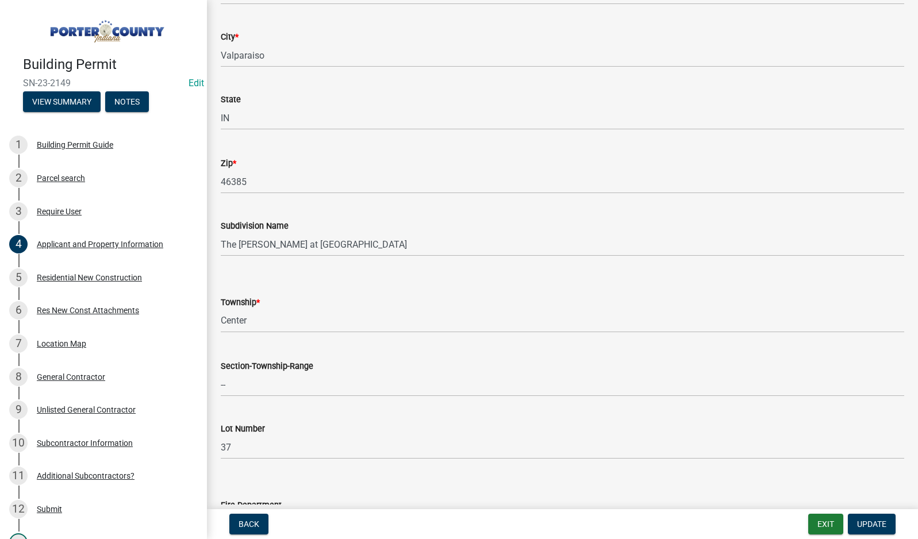
scroll to position [287, 0]
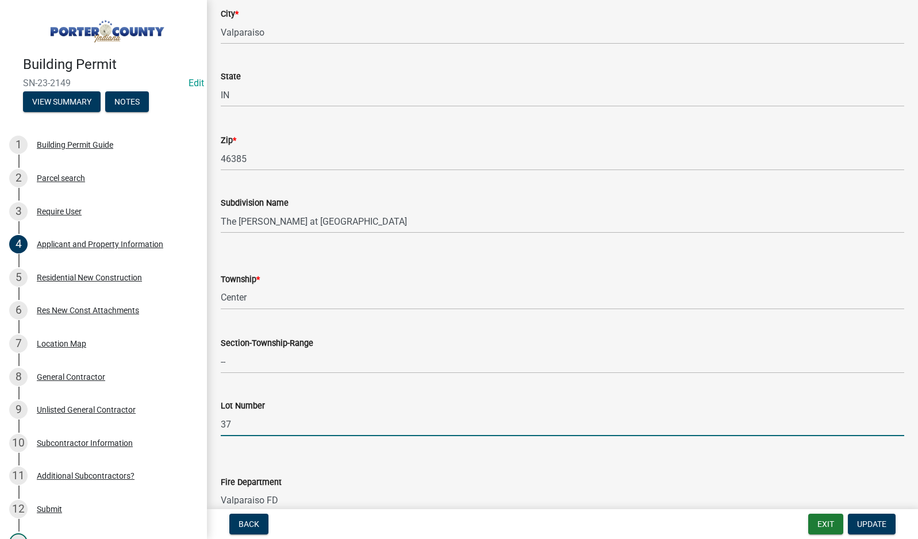
click at [222, 426] on input "37" at bounding box center [562, 425] width 683 height 24
type input "W37"
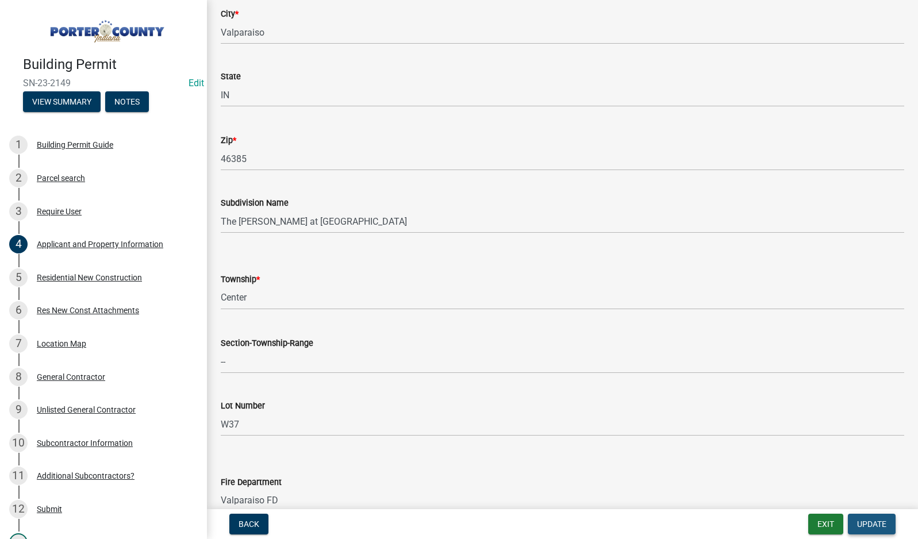
click at [868, 526] on span "Update" at bounding box center [871, 523] width 29 height 9
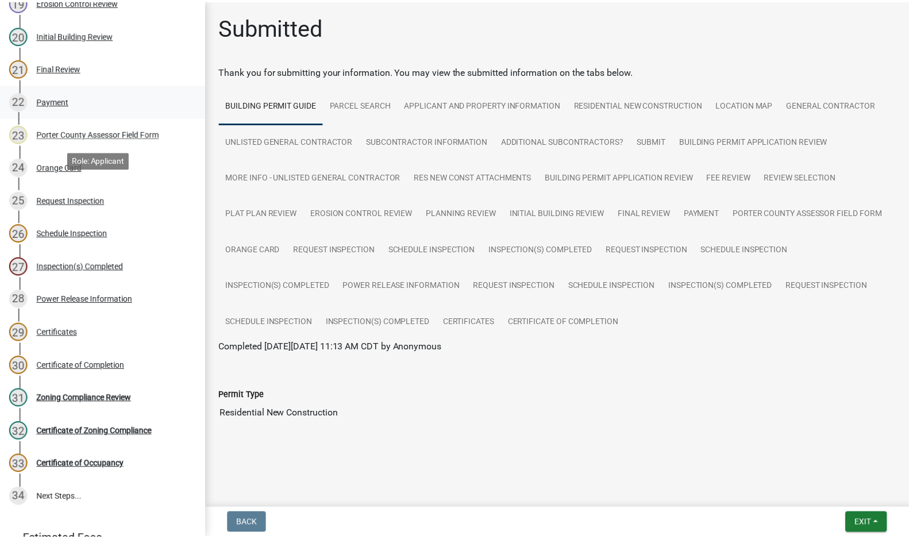
scroll to position [747, 0]
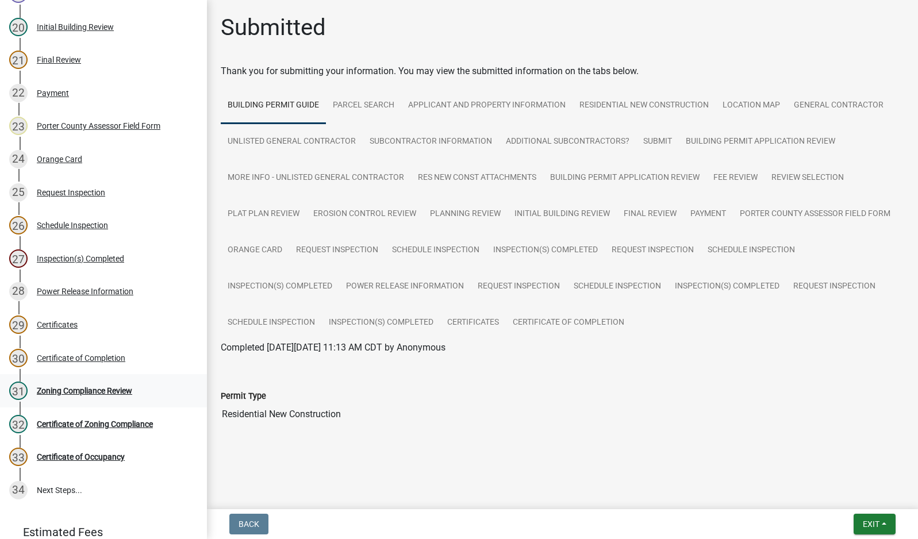
click at [87, 390] on div "Zoning Compliance Review" at bounding box center [84, 391] width 95 height 8
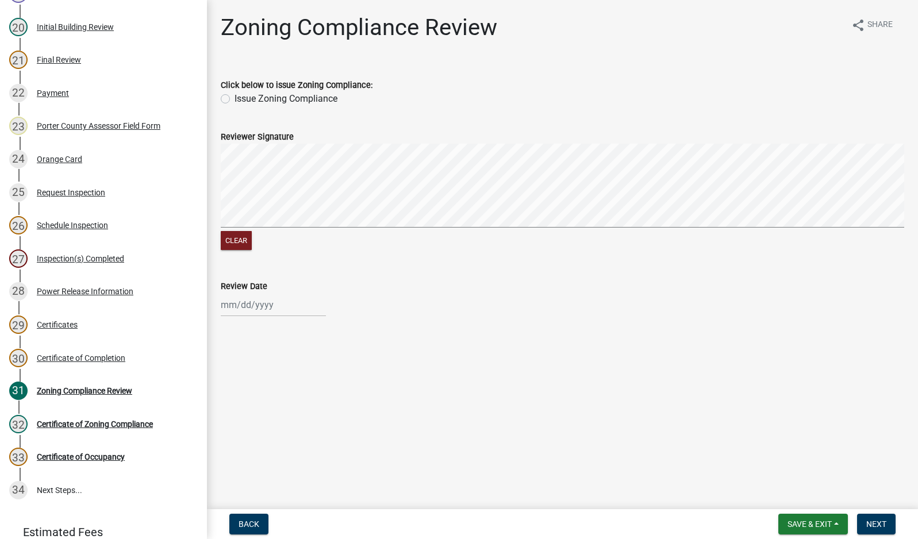
click at [234, 95] on label "Issue Zoning Compliance" at bounding box center [285, 99] width 103 height 14
click at [234, 95] on input "Issue Zoning Compliance" at bounding box center [237, 95] width 7 height 7
radio input "true"
click at [256, 304] on div at bounding box center [273, 305] width 105 height 24
select select "9"
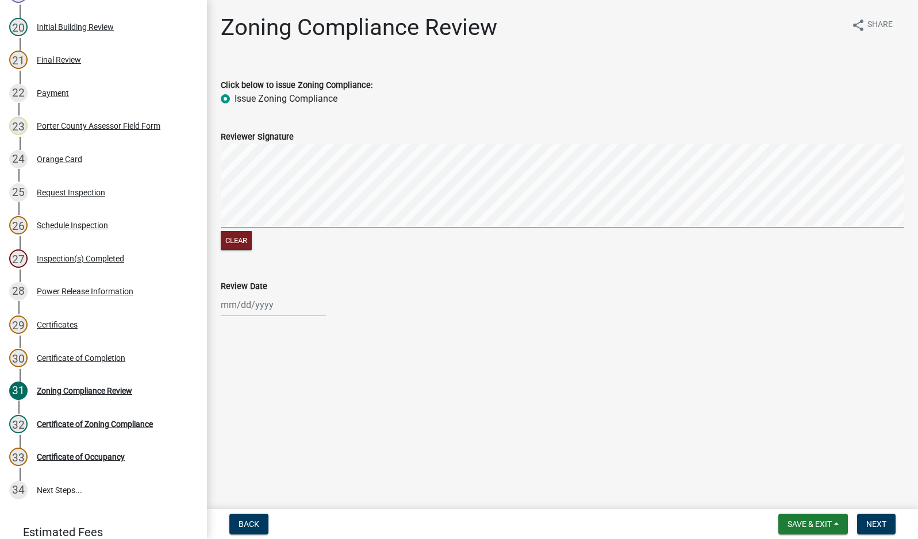
select select "2025"
click at [250, 404] on div "16" at bounding box center [250, 403] width 18 height 18
type input "[DATE]"
click at [871, 523] on span "Next" at bounding box center [876, 523] width 20 height 9
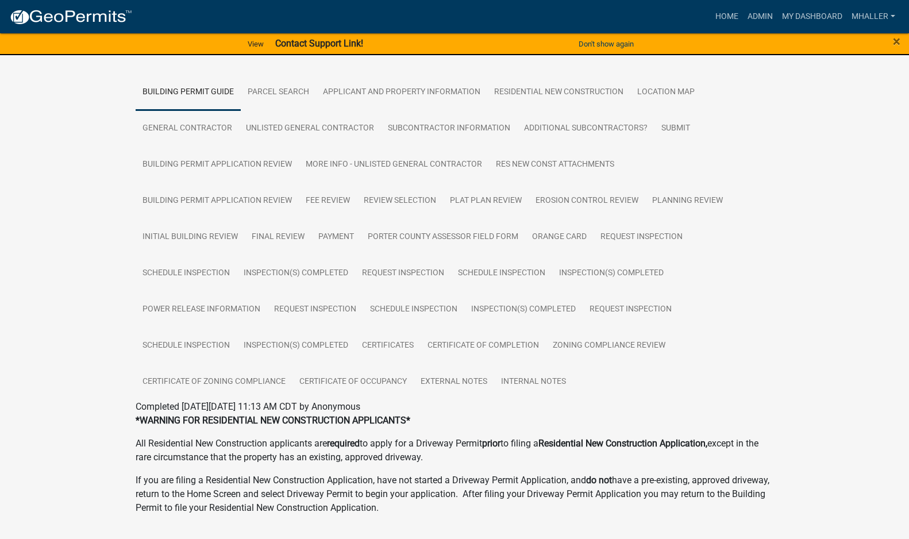
scroll to position [287, 0]
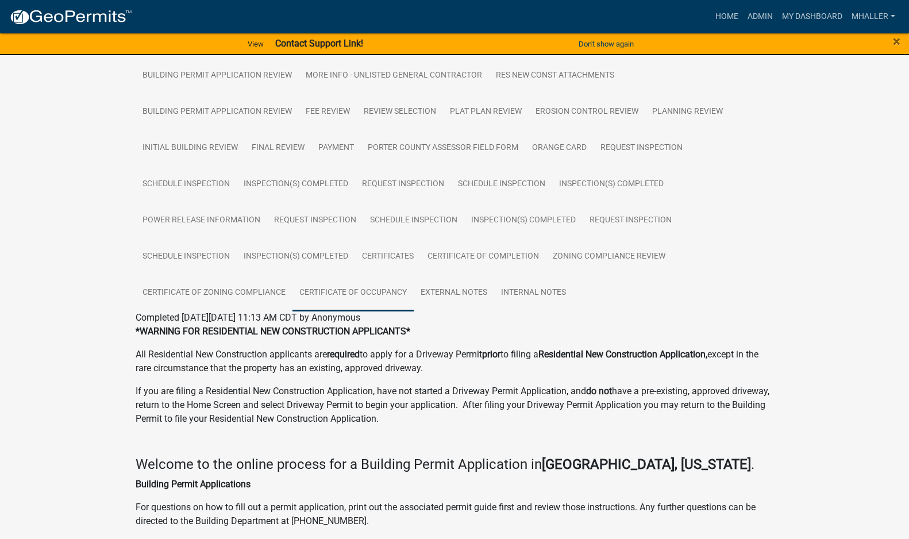
click at [362, 291] on link "Certificate of Occupancy" at bounding box center [352, 293] width 121 height 37
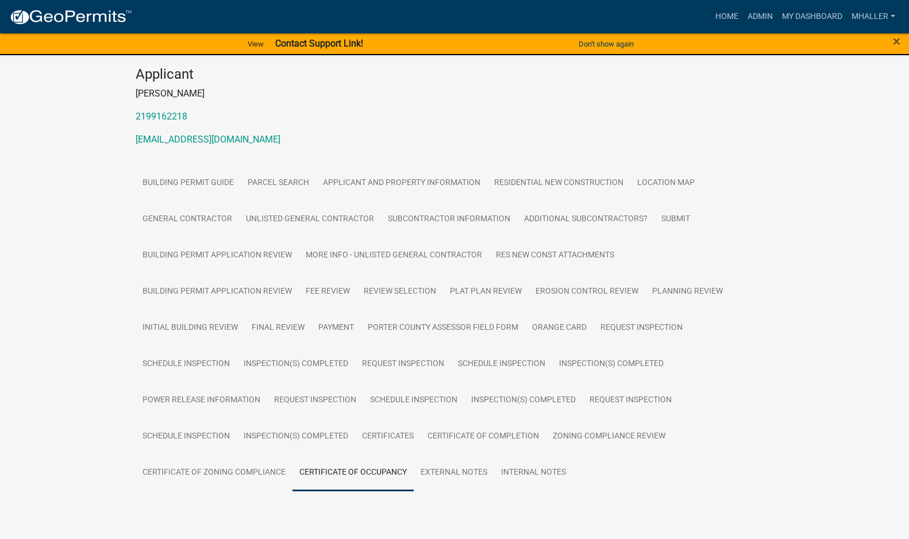
scroll to position [135, 0]
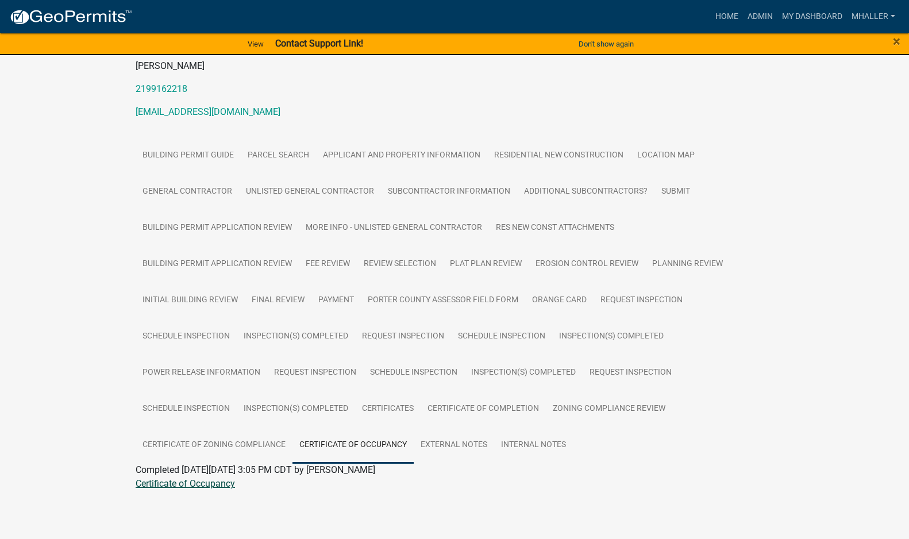
click at [188, 484] on link "Certificate of Occupancy" at bounding box center [185, 483] width 99 height 11
